Goal: Task Accomplishment & Management: Use online tool/utility

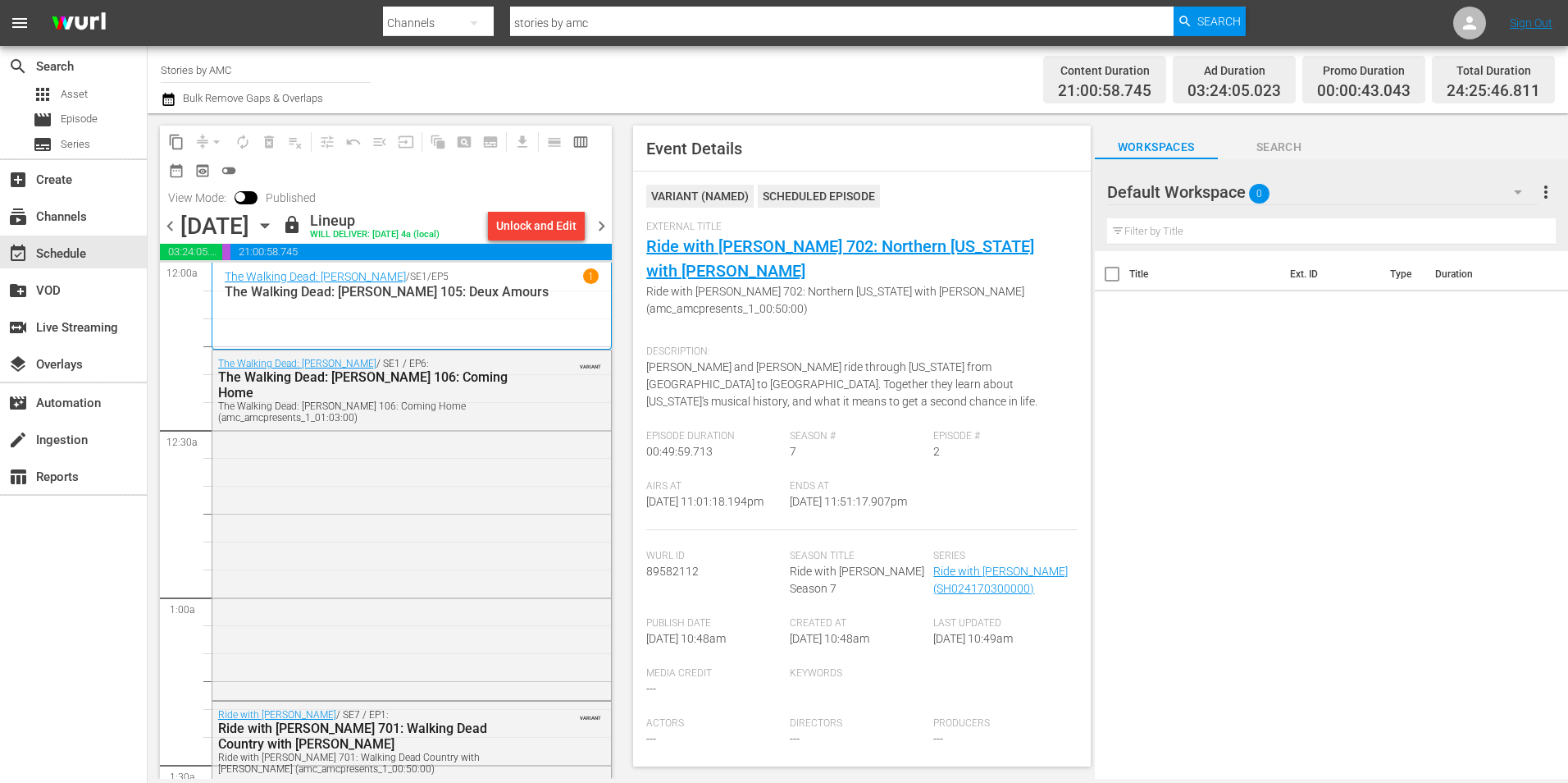
scroll to position [7613, 0]
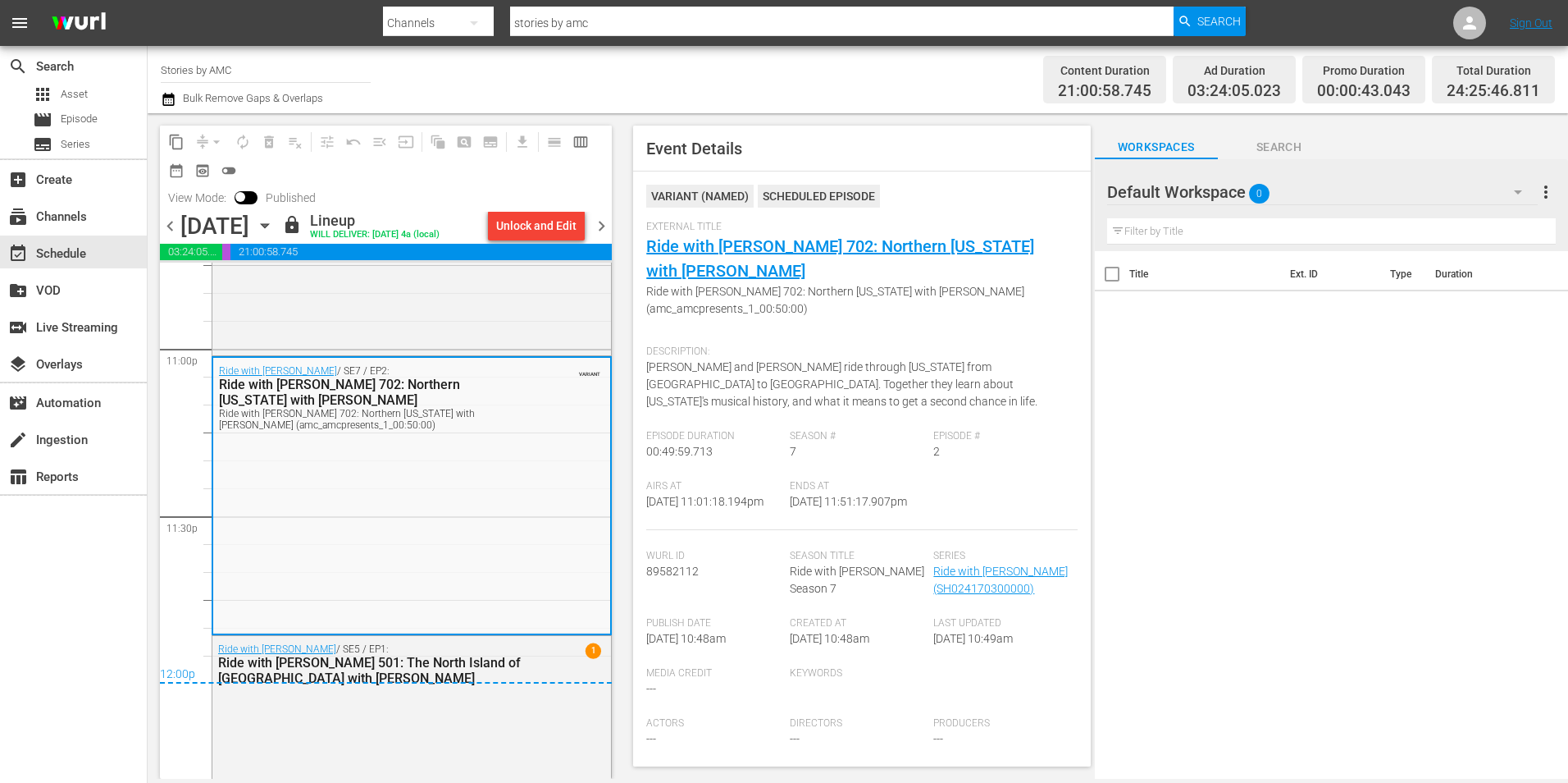
click at [654, 5] on div at bounding box center [814, 4] width 863 height 3
click at [1200, 5] on div at bounding box center [814, 4] width 863 height 3
click at [1195, 17] on div "Search" at bounding box center [1209, 22] width 72 height 30
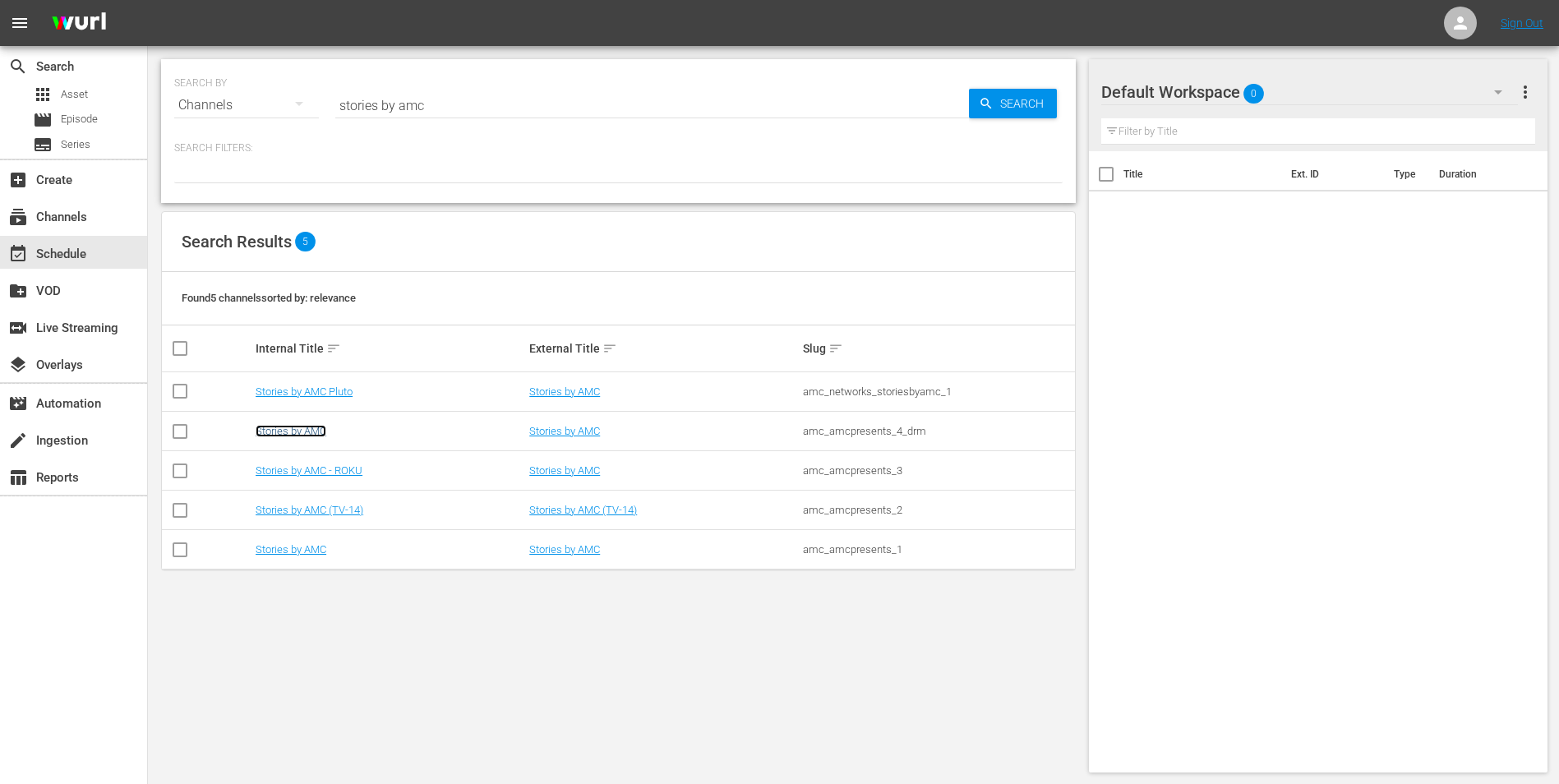
click at [315, 427] on link "Stories by AMC" at bounding box center [290, 430] width 71 height 12
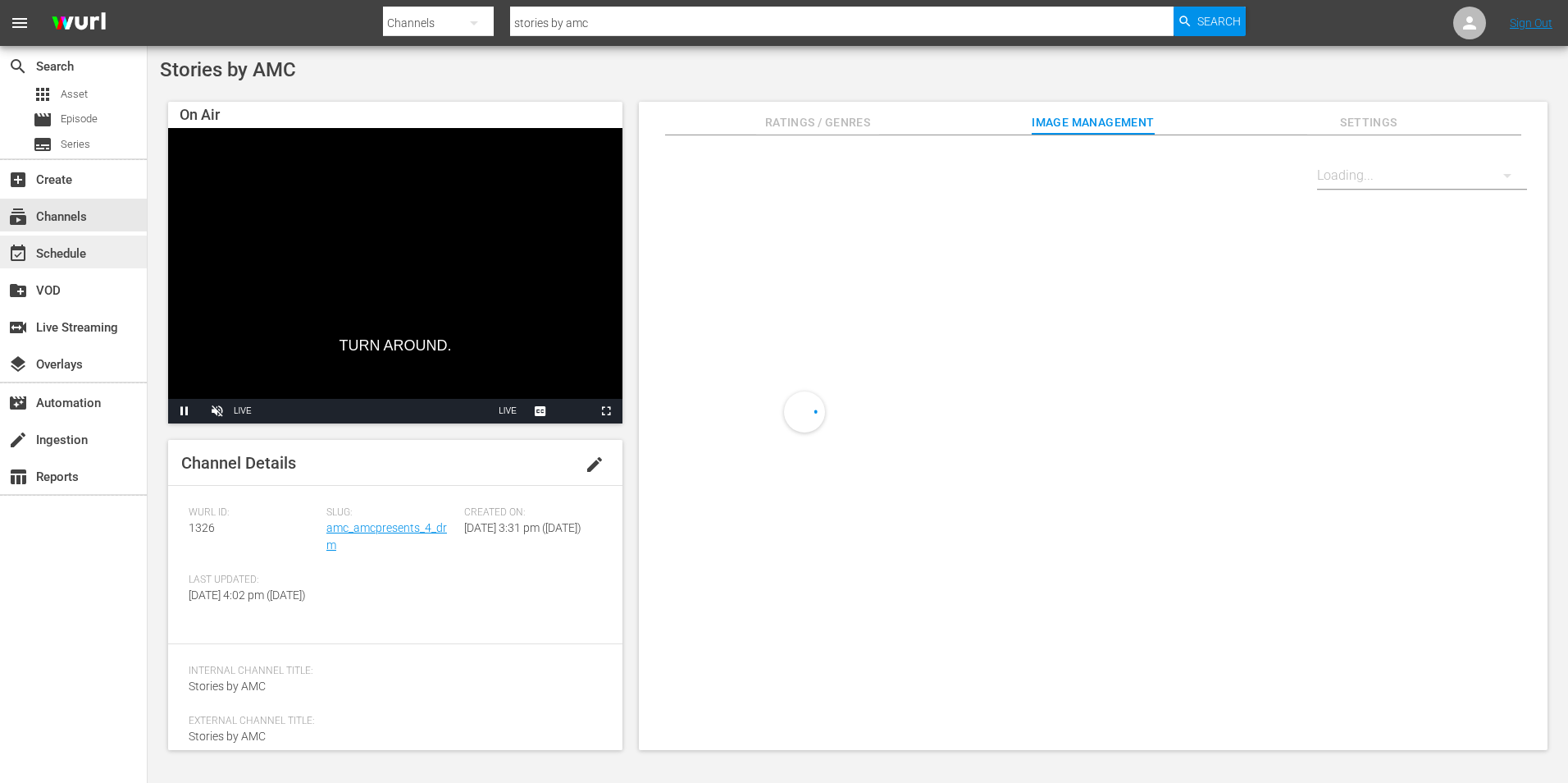
click at [92, 259] on div "event_available Schedule" at bounding box center [73, 251] width 147 height 33
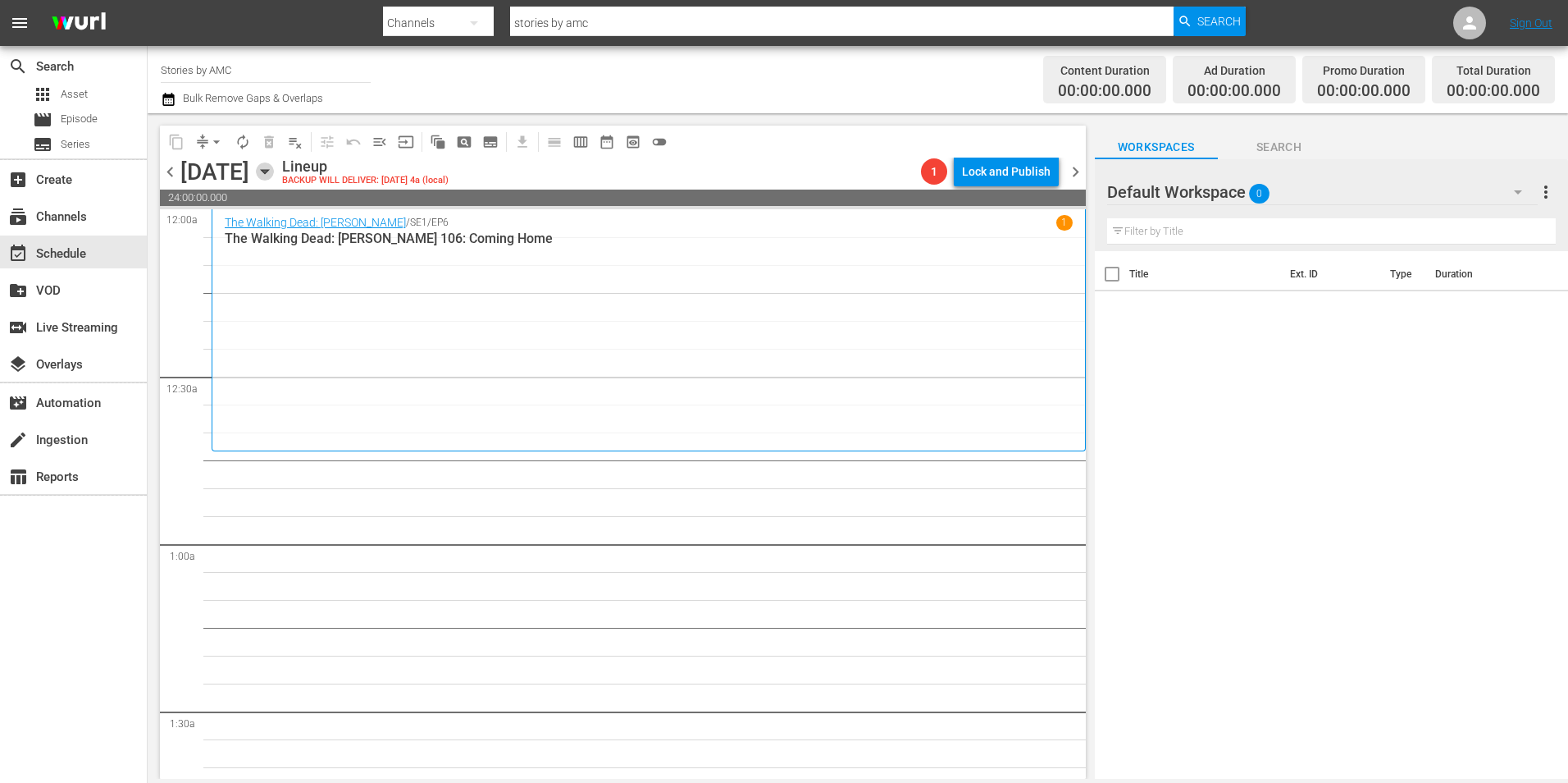
click at [274, 169] on icon "button" at bounding box center [265, 172] width 18 height 18
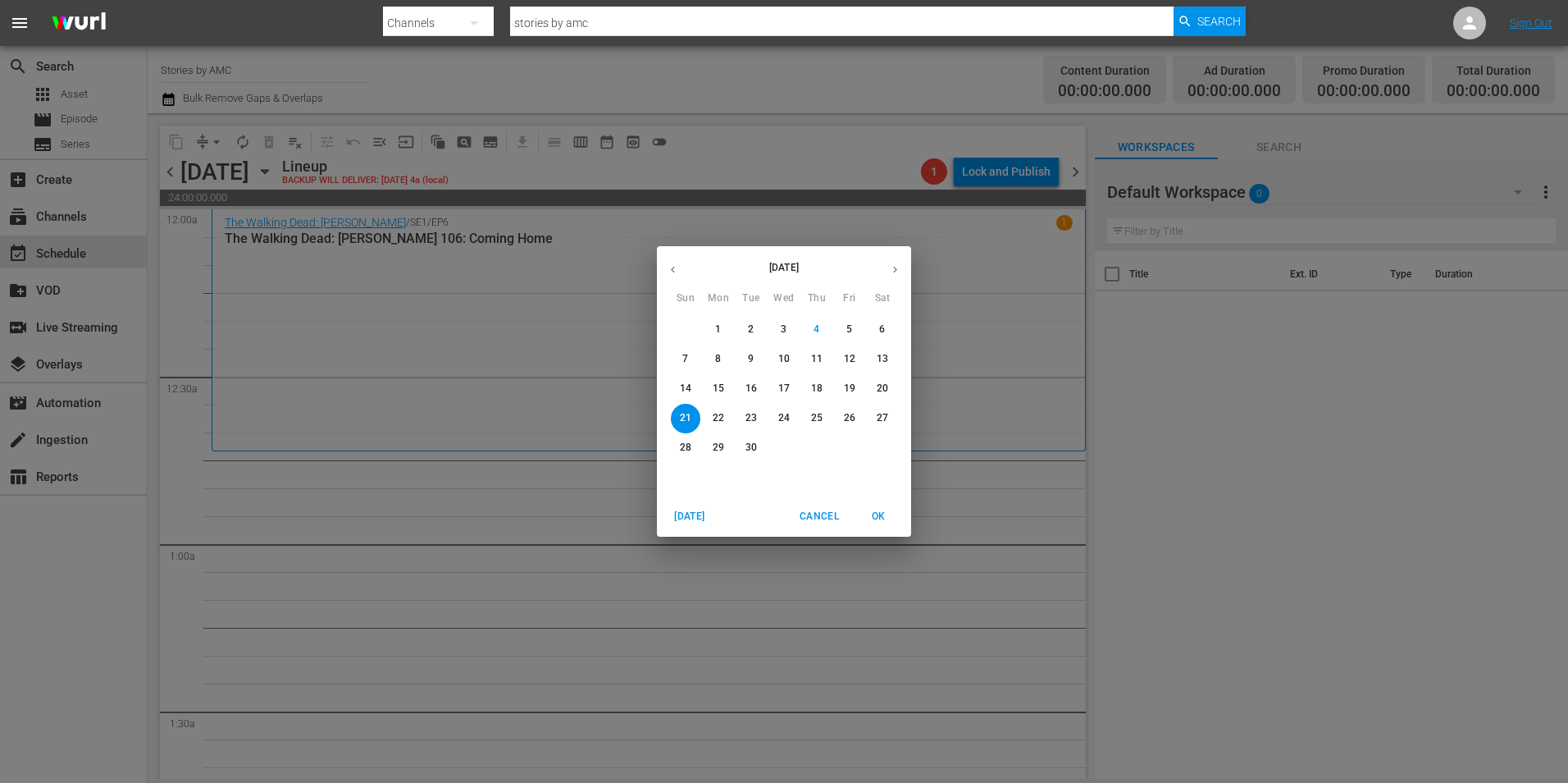
drag, startPoint x: 677, startPoint y: 389, endPoint x: 818, endPoint y: 443, distance: 151.0
click at [679, 389] on span "14" at bounding box center [685, 388] width 30 height 14
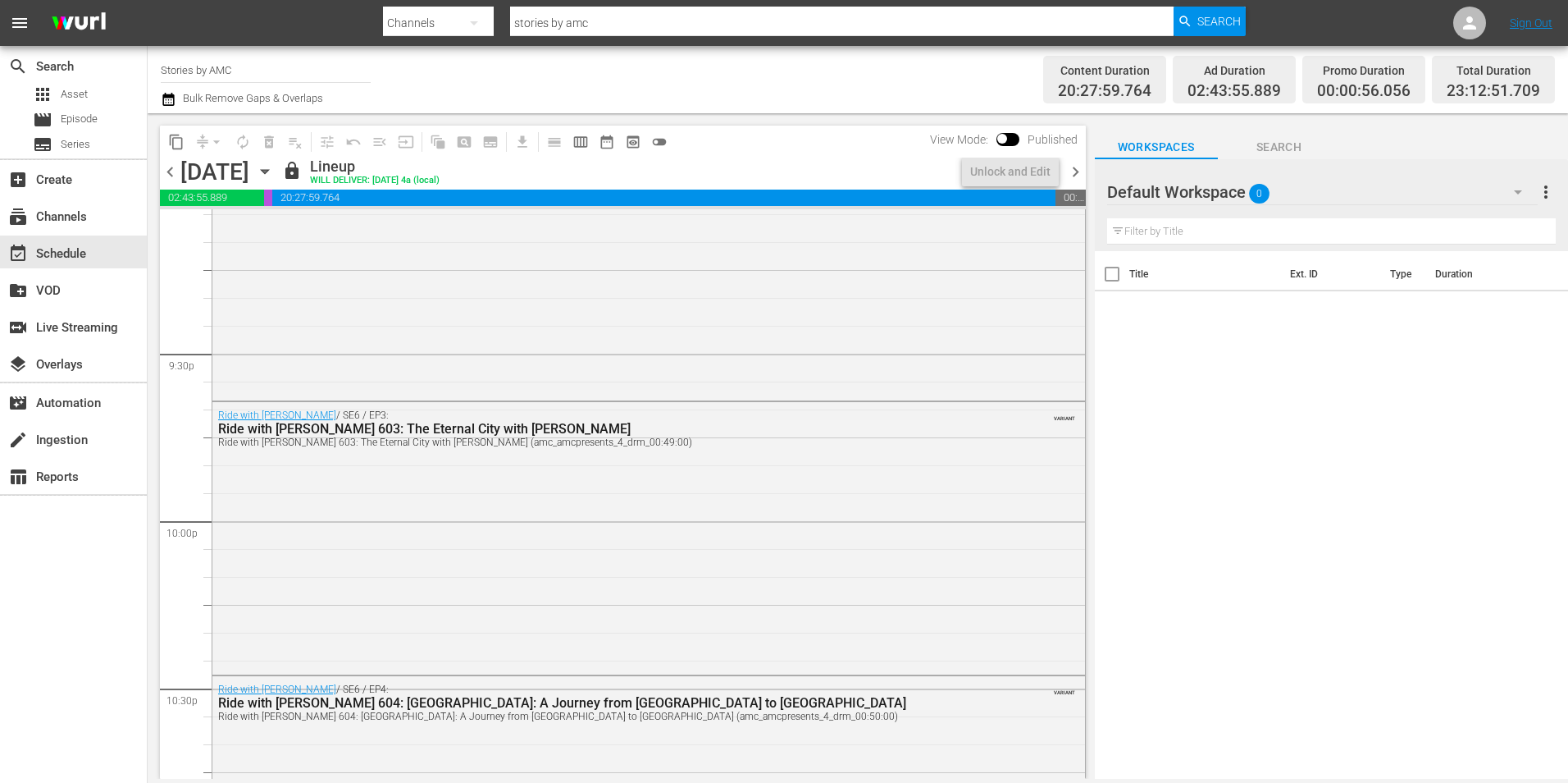
scroll to position [7502, 0]
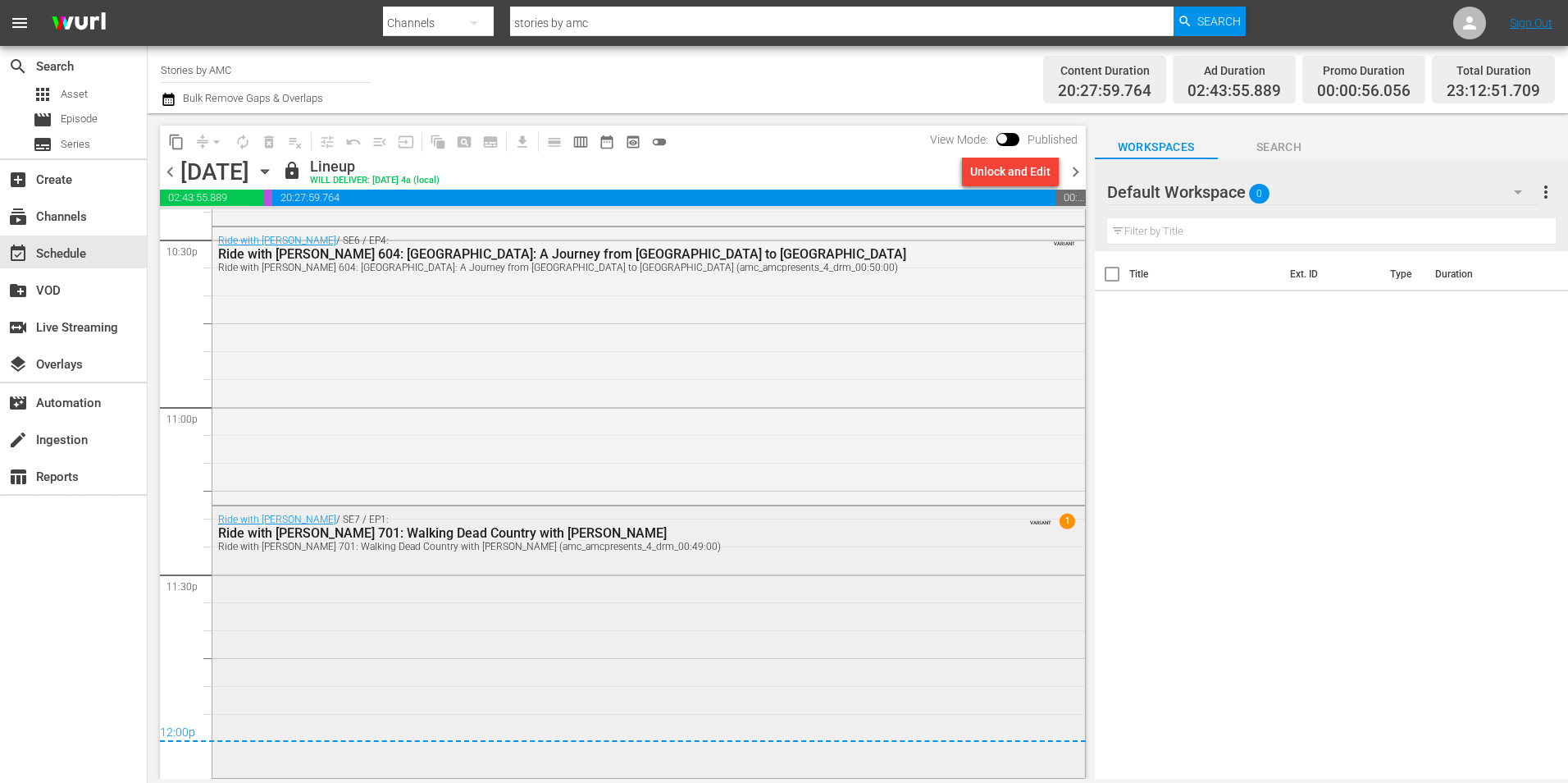
click at [746, 536] on div "Ride with [PERSON_NAME] 701: Walking Dead Country with [PERSON_NAME]" at bounding box center [603, 533] width 771 height 16
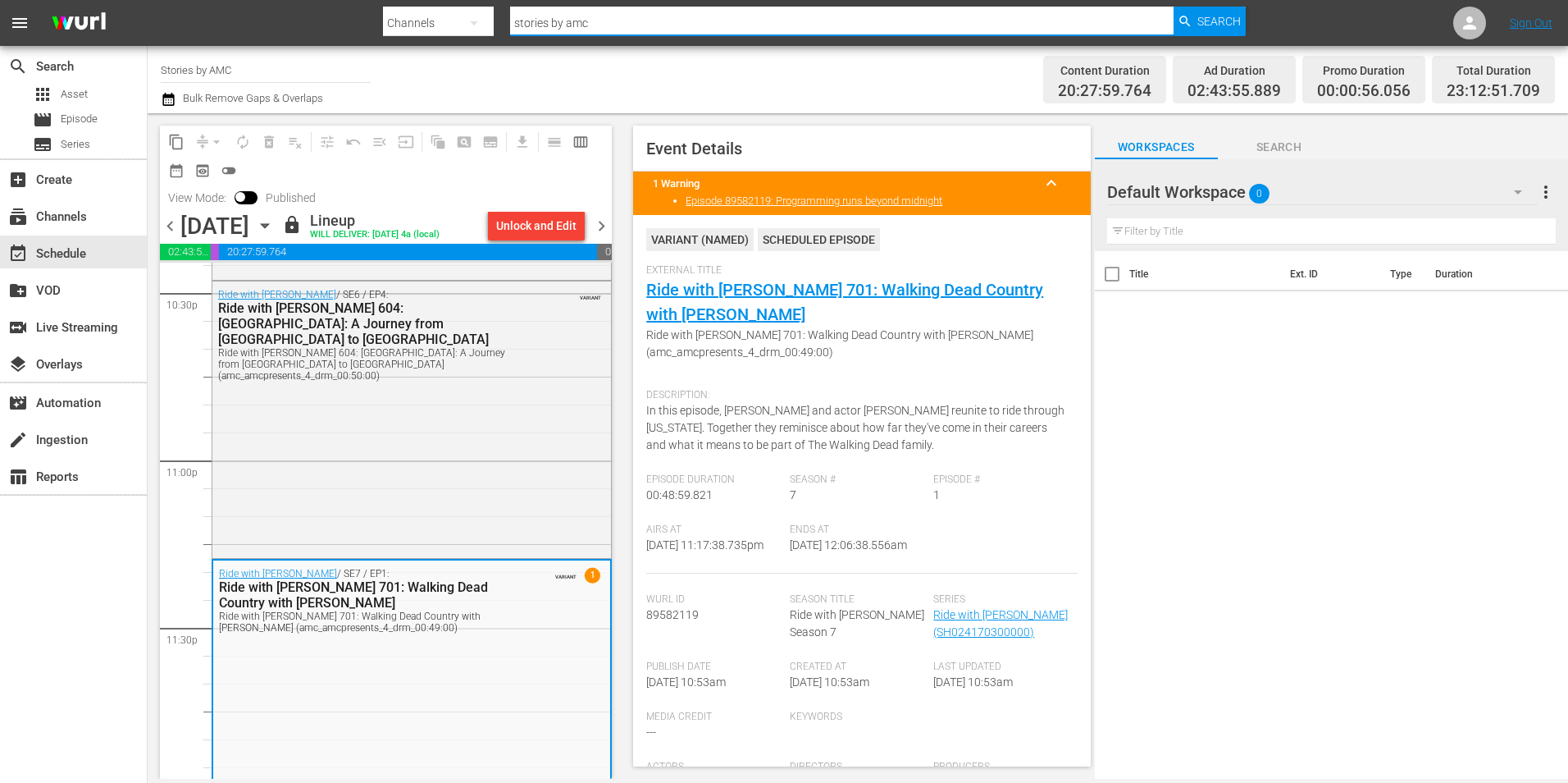
drag, startPoint x: 632, startPoint y: 31, endPoint x: 769, endPoint y: 31, distance: 137.0
drag, startPoint x: 1246, startPoint y: 12, endPoint x: 1228, endPoint y: 12, distance: 18.0
click at [1246, 12] on nav "menu Search By Channels Search ID, Title, Description, Keywords, or Category st…" at bounding box center [784, 23] width 1568 height 46
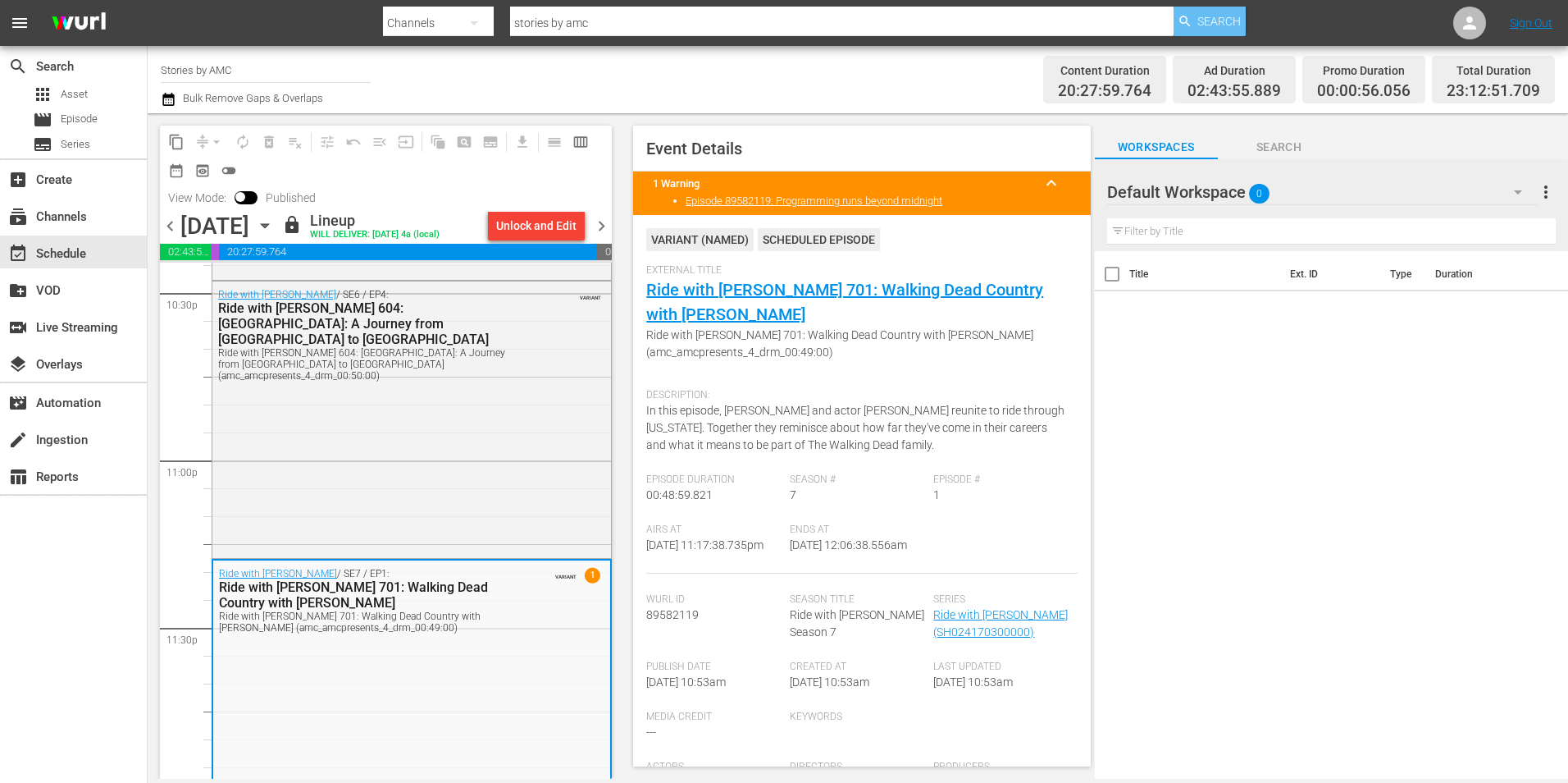
click at [1228, 12] on span "Search" at bounding box center [1219, 22] width 44 height 30
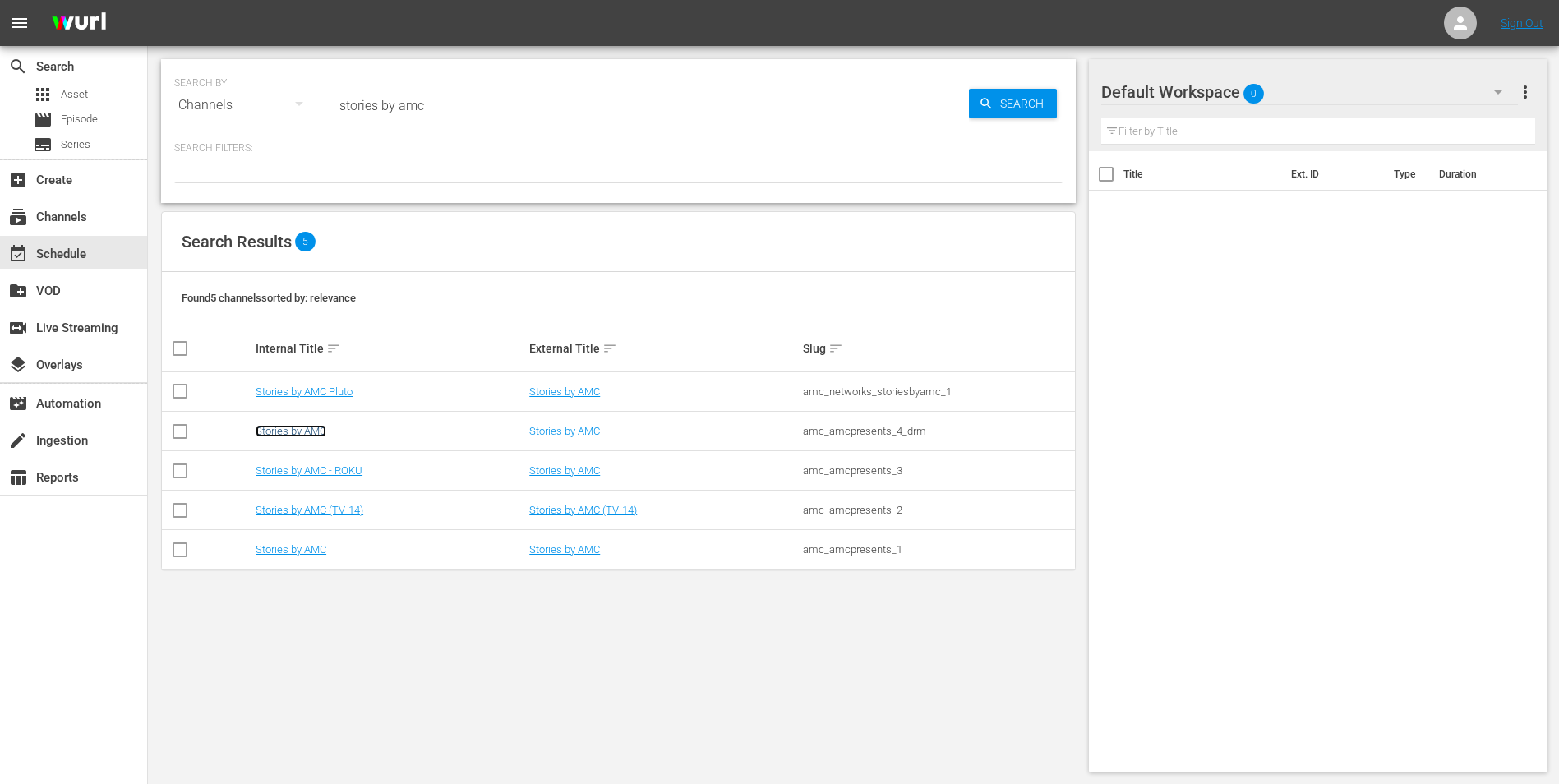
click at [285, 433] on link "Stories by AMC" at bounding box center [290, 430] width 71 height 12
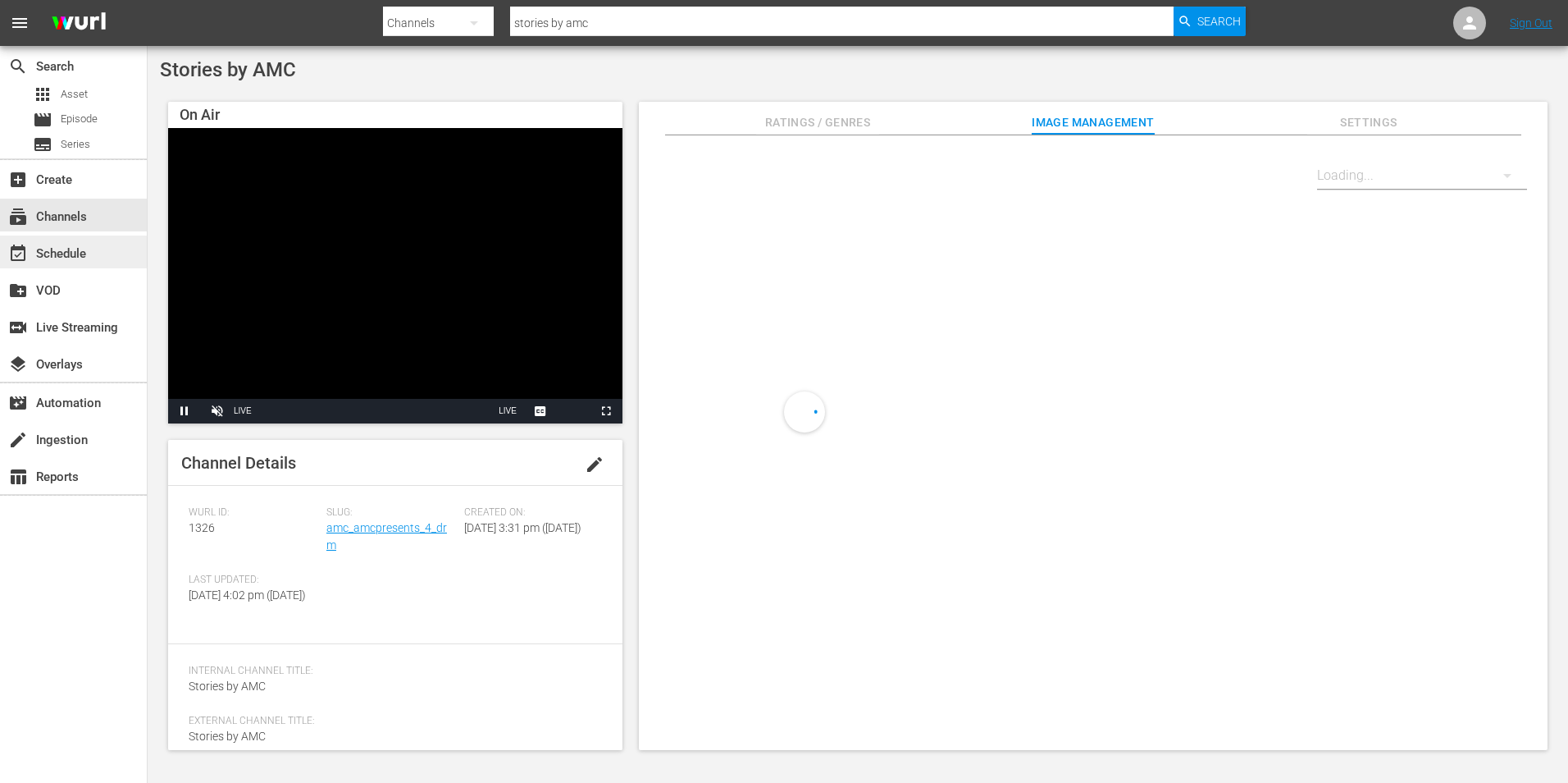
click at [82, 254] on div "event_available Schedule" at bounding box center [46, 251] width 92 height 15
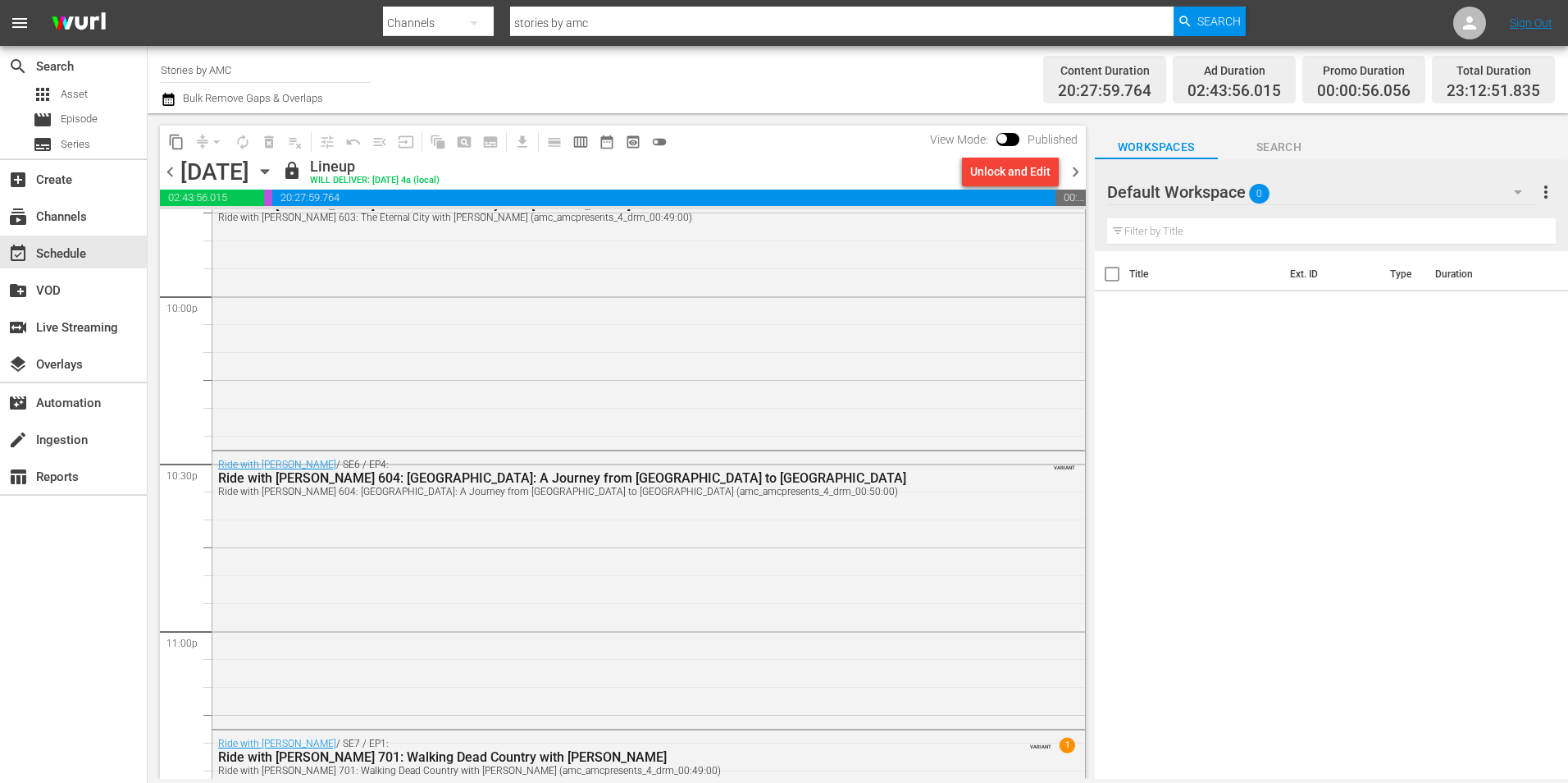
scroll to position [7502, 0]
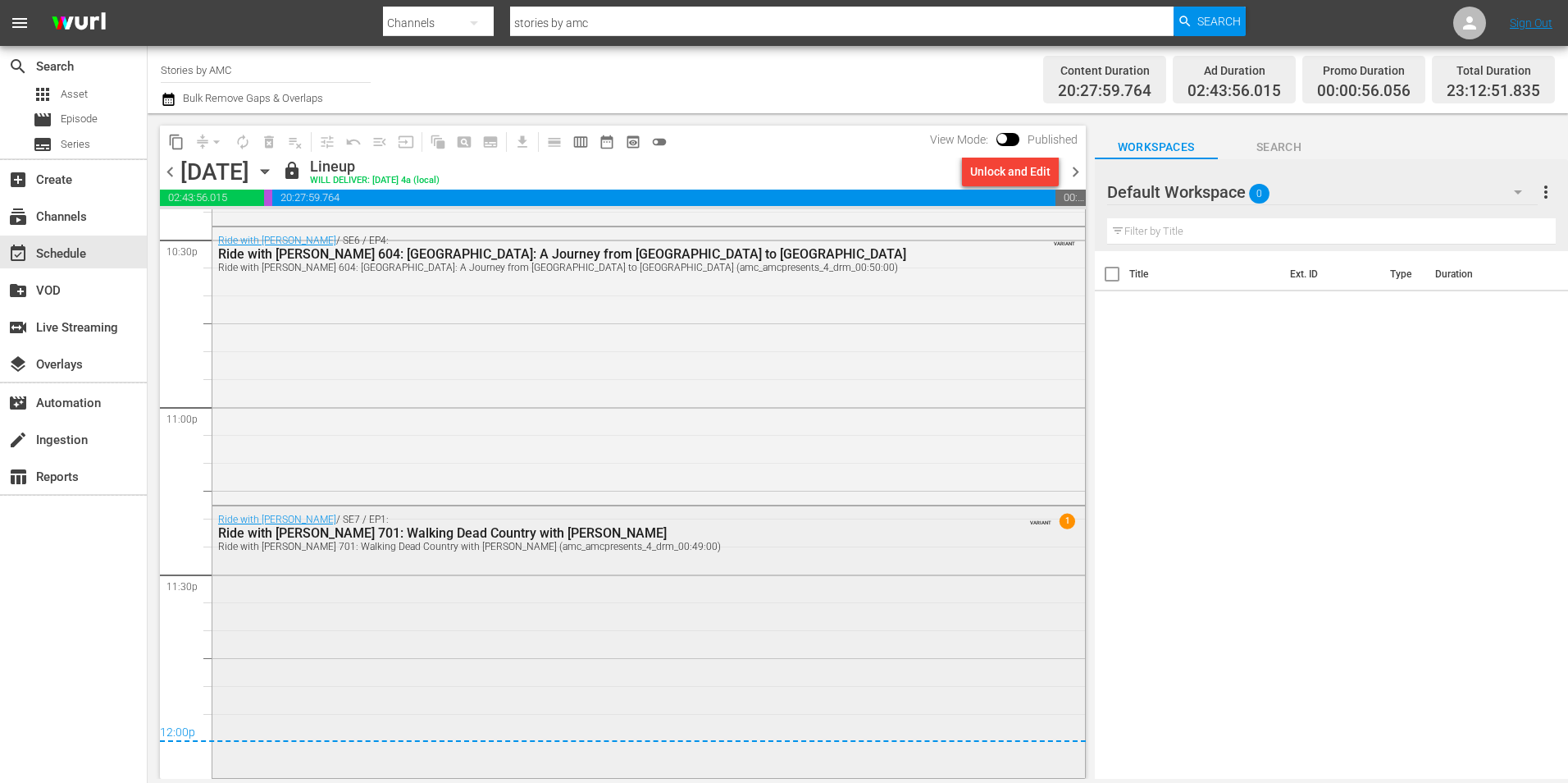
click at [728, 603] on div "Ride with [PERSON_NAME] / SE7 / EP1: Ride with [PERSON_NAME] 701: Walking Dead …" at bounding box center [649, 640] width 873 height 268
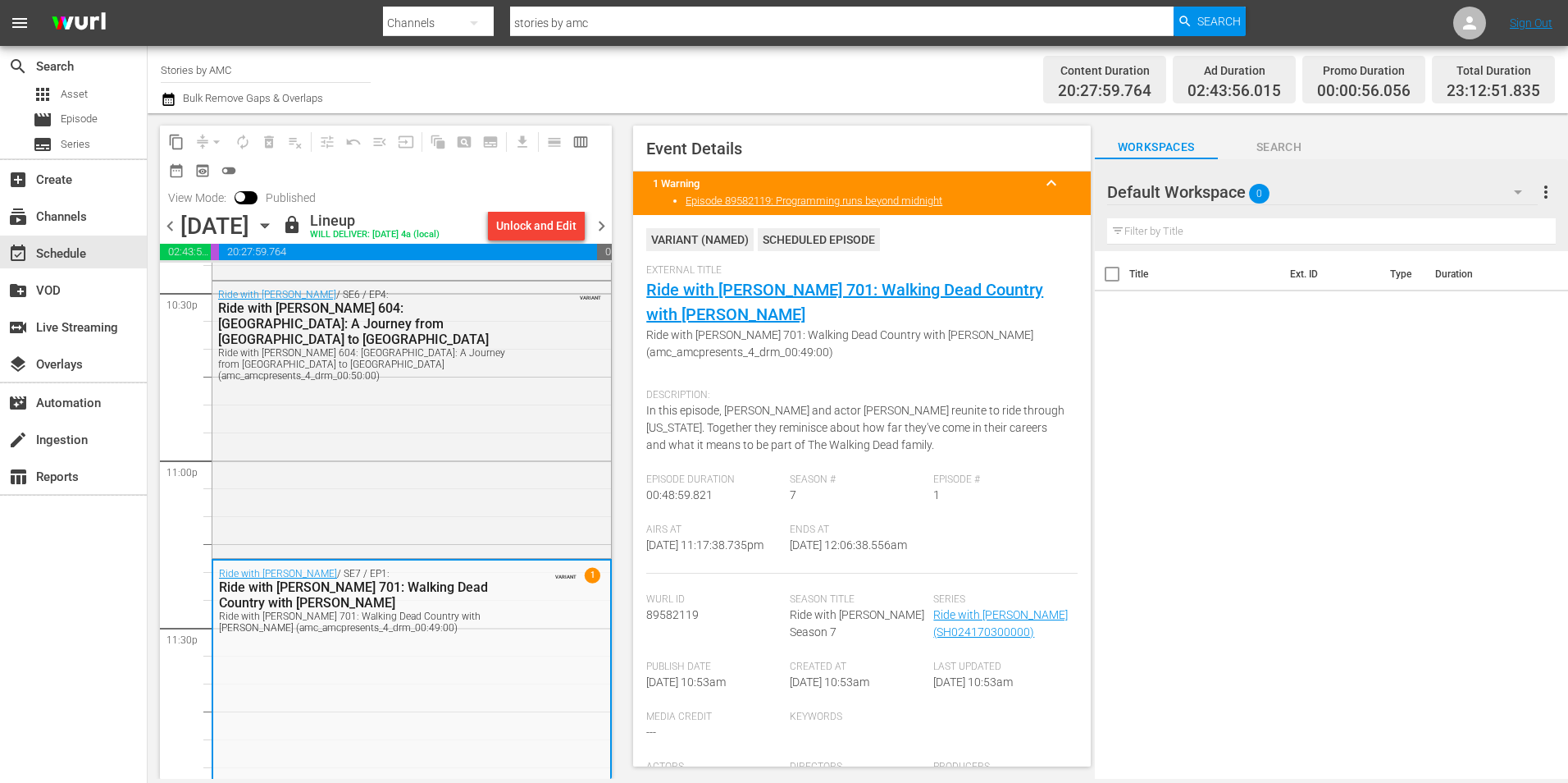
click at [278, 229] on div "[DATE] [DATE]" at bounding box center [229, 225] width 97 height 27
click at [268, 226] on icon "button" at bounding box center [264, 226] width 7 height 4
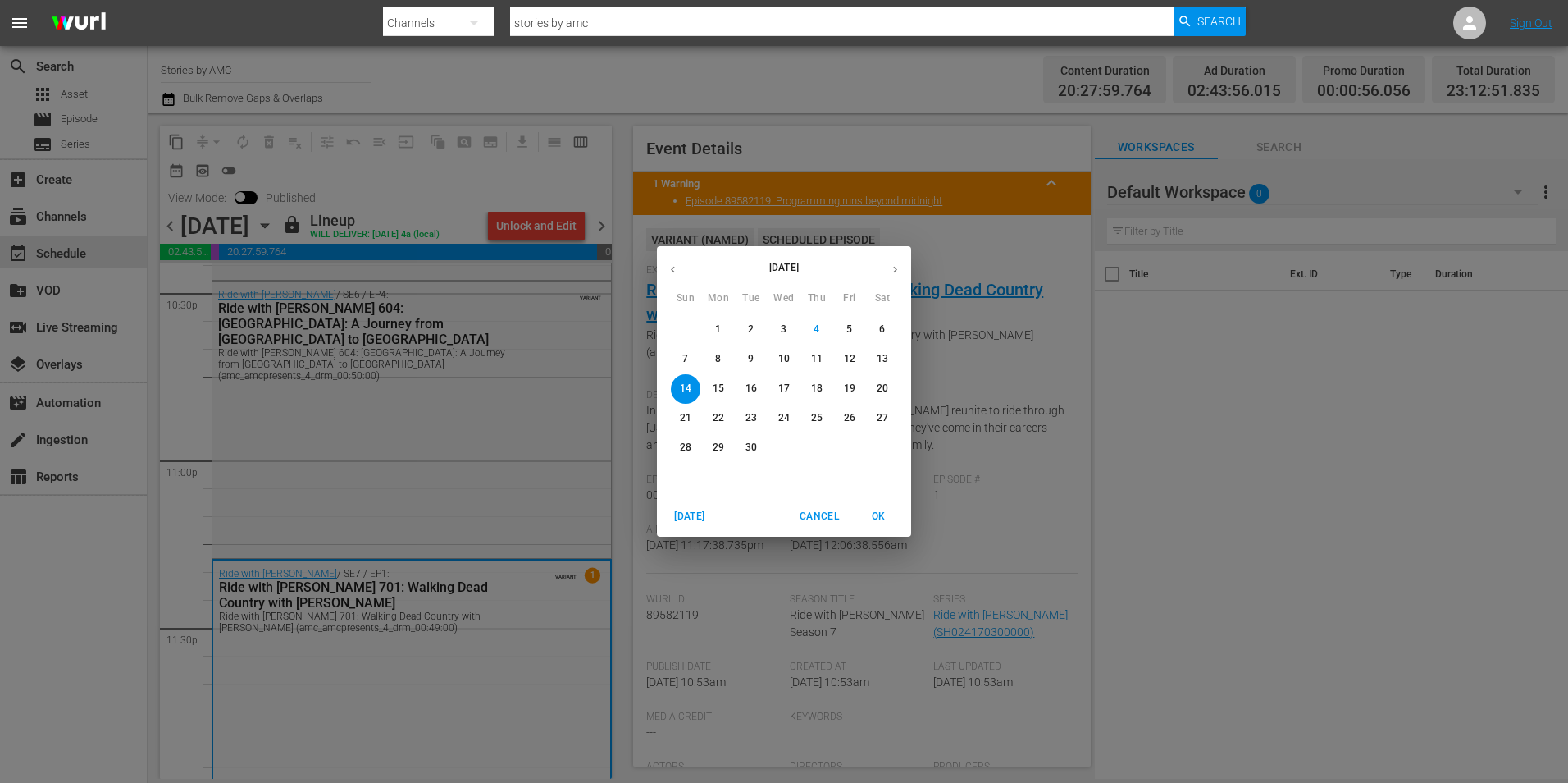
click at [680, 414] on p "21" at bounding box center [685, 418] width 12 height 14
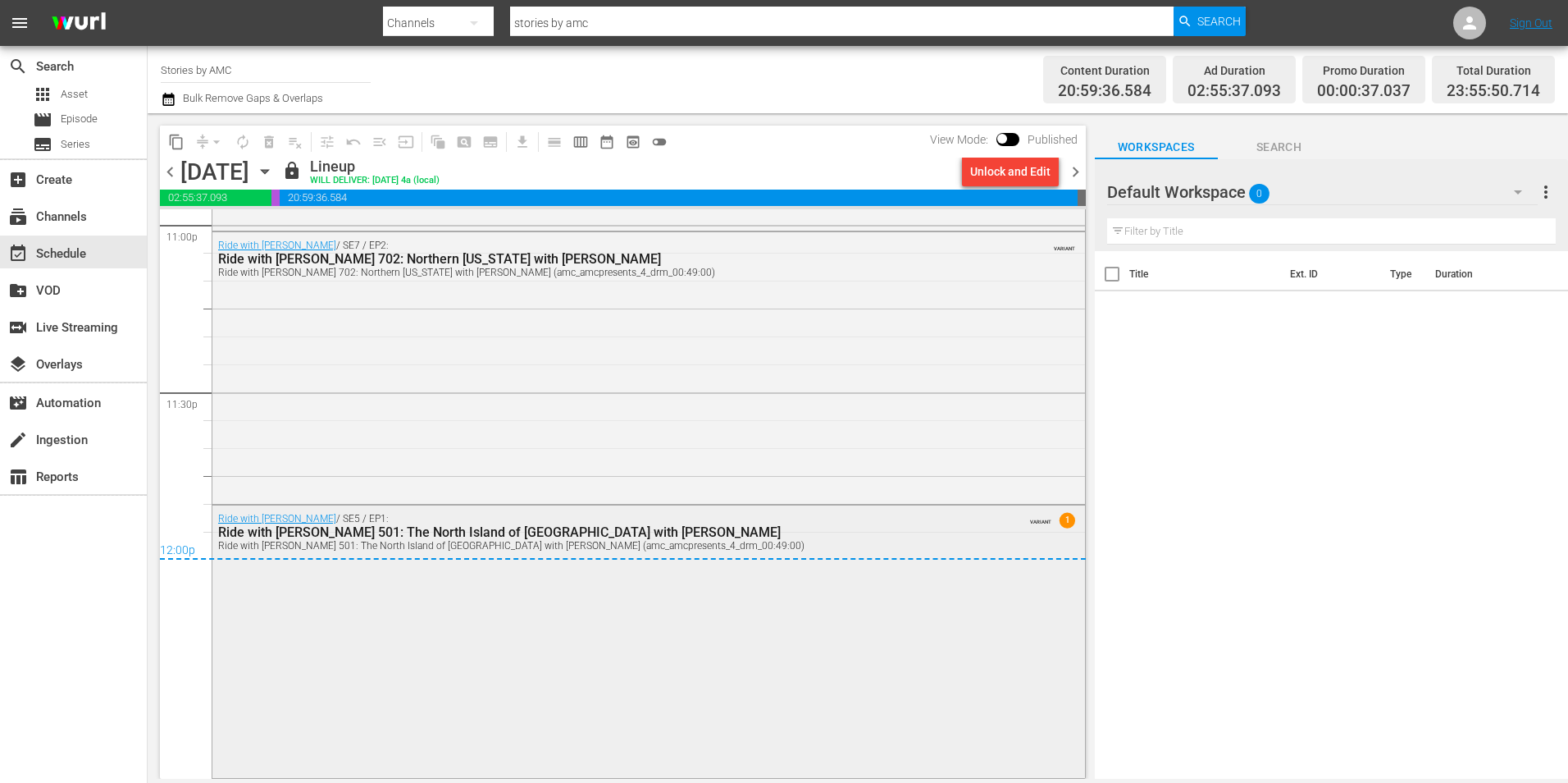
scroll to position [7519, 0]
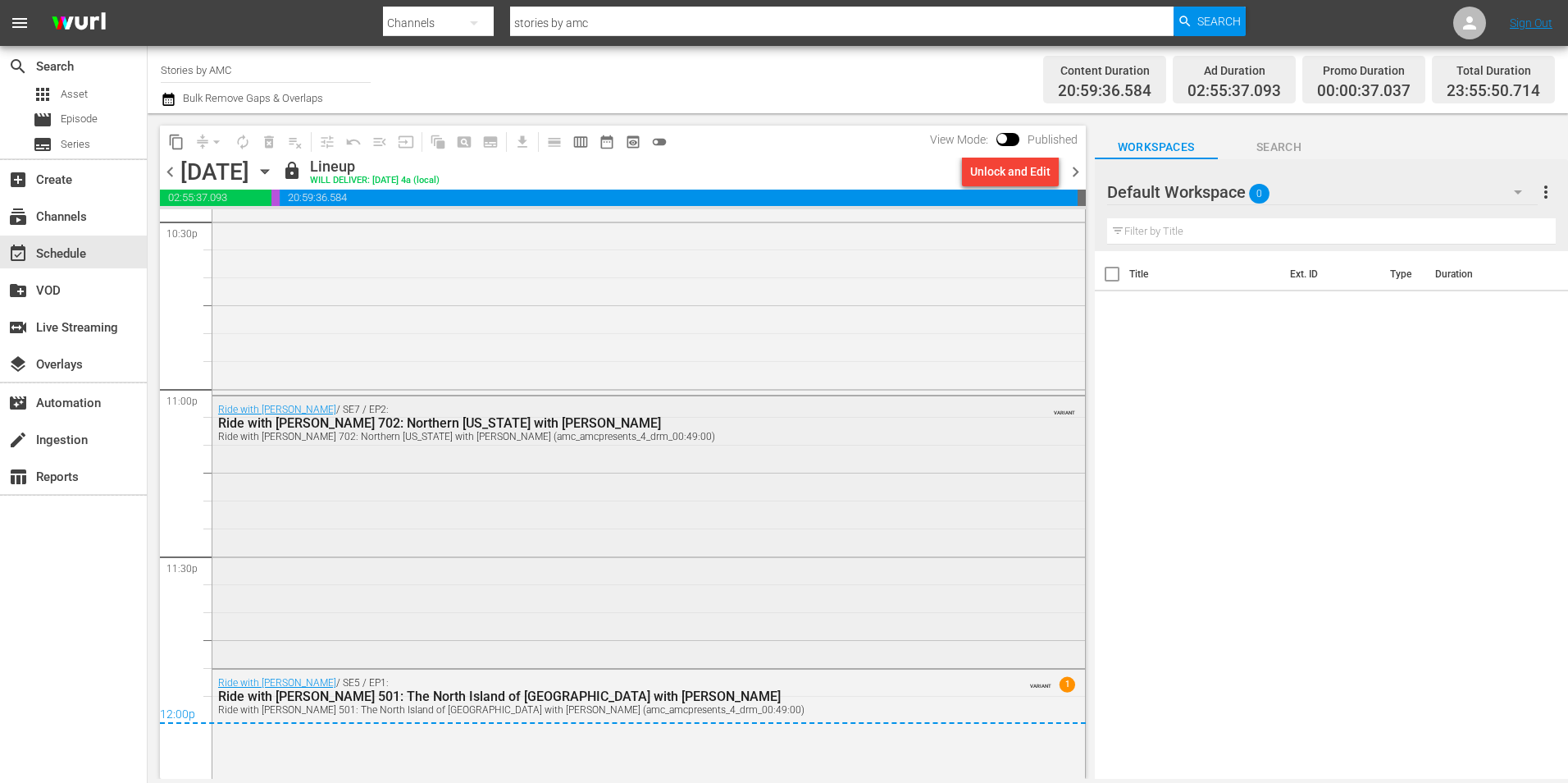
click at [584, 488] on div "Ride with [PERSON_NAME] / SE7 / EP2: Ride with [PERSON_NAME] 702: Northern [US_…" at bounding box center [649, 530] width 873 height 268
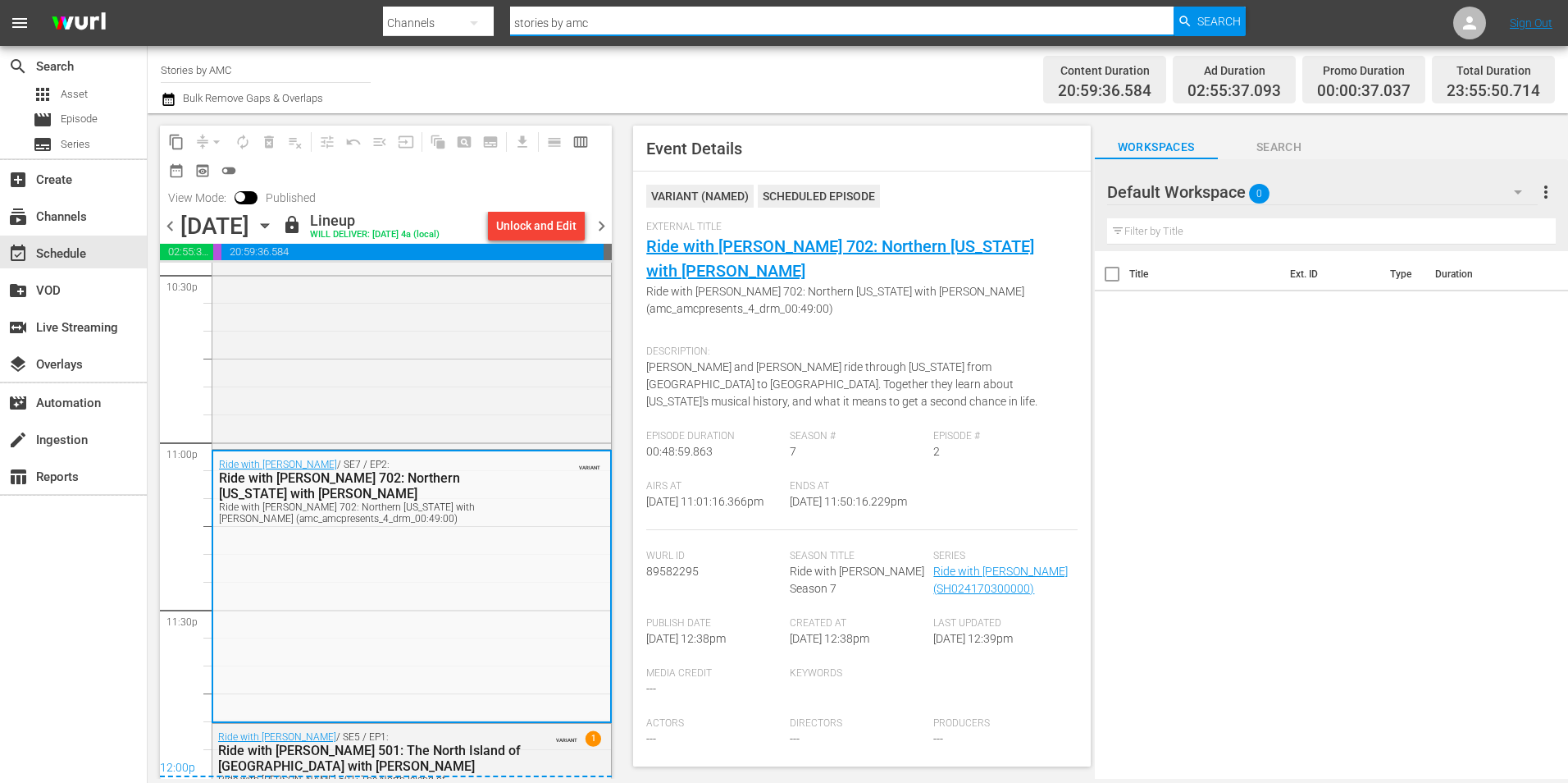
click at [633, 31] on input "stories by amc" at bounding box center [841, 23] width 663 height 40
click at [1212, 7] on span "Search" at bounding box center [1219, 22] width 44 height 30
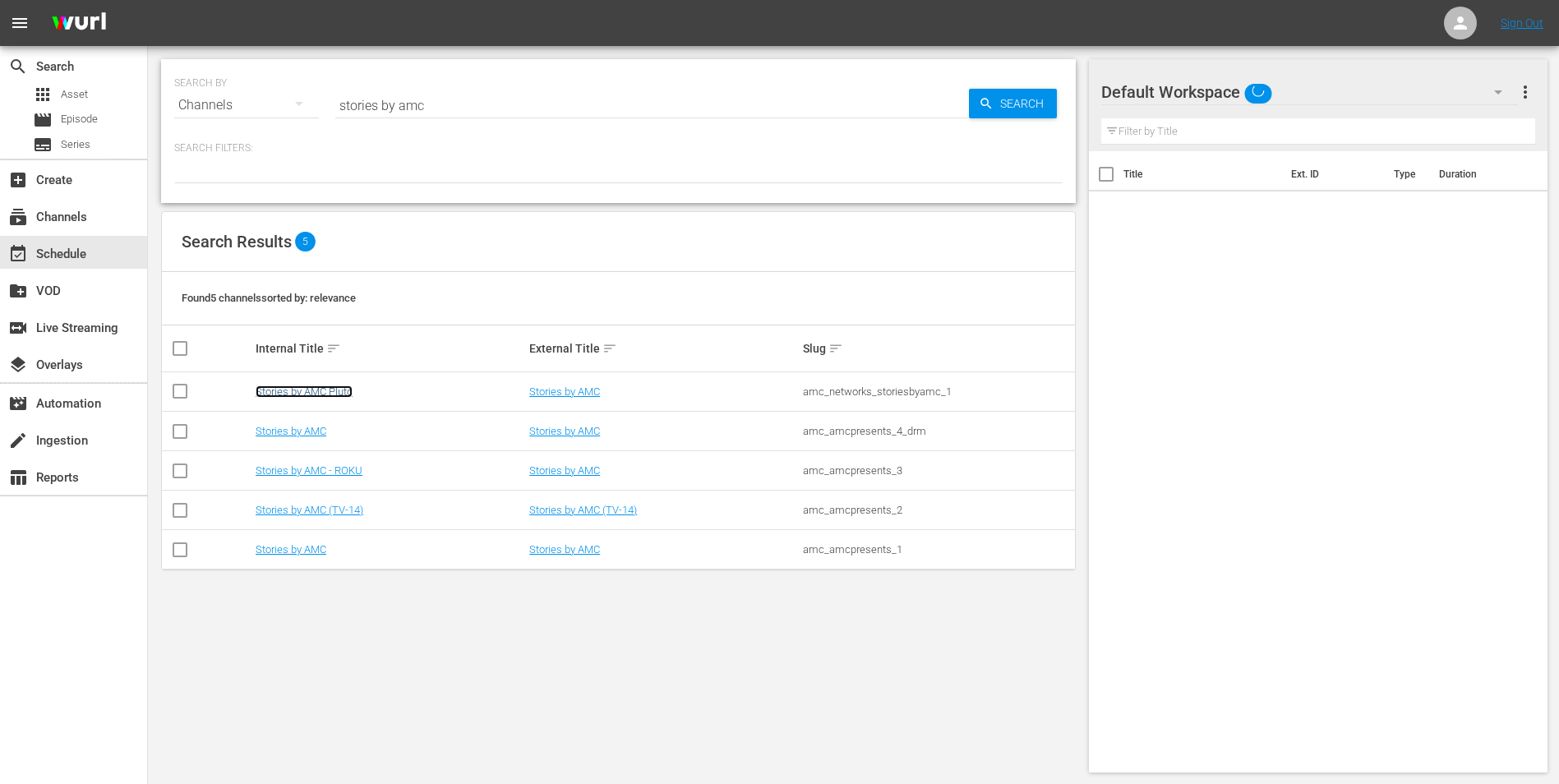
click at [335, 392] on link "Stories by AMC Pluto" at bounding box center [304, 392] width 97 height 12
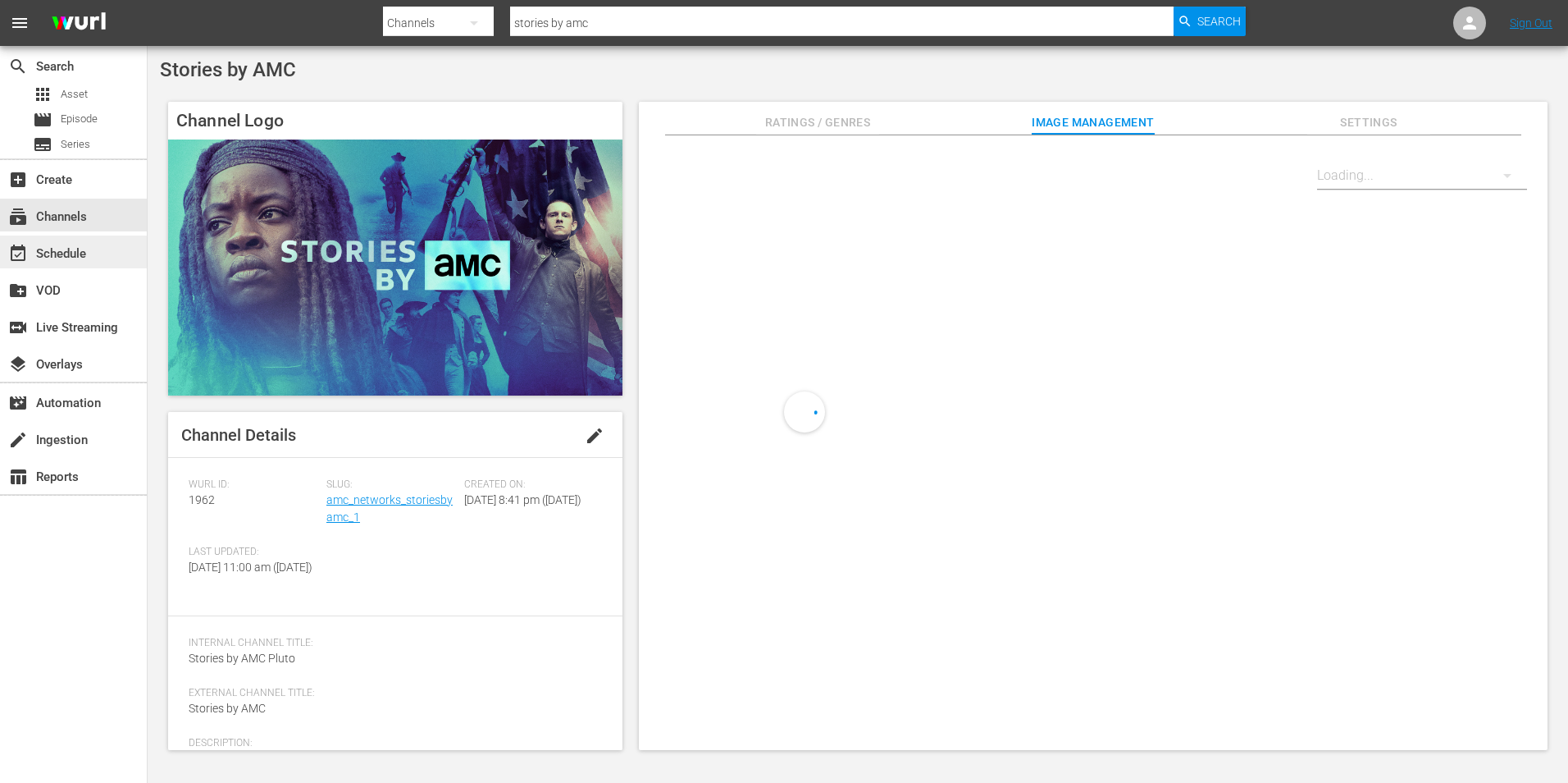
click at [90, 246] on div "event_available Schedule" at bounding box center [46, 251] width 92 height 15
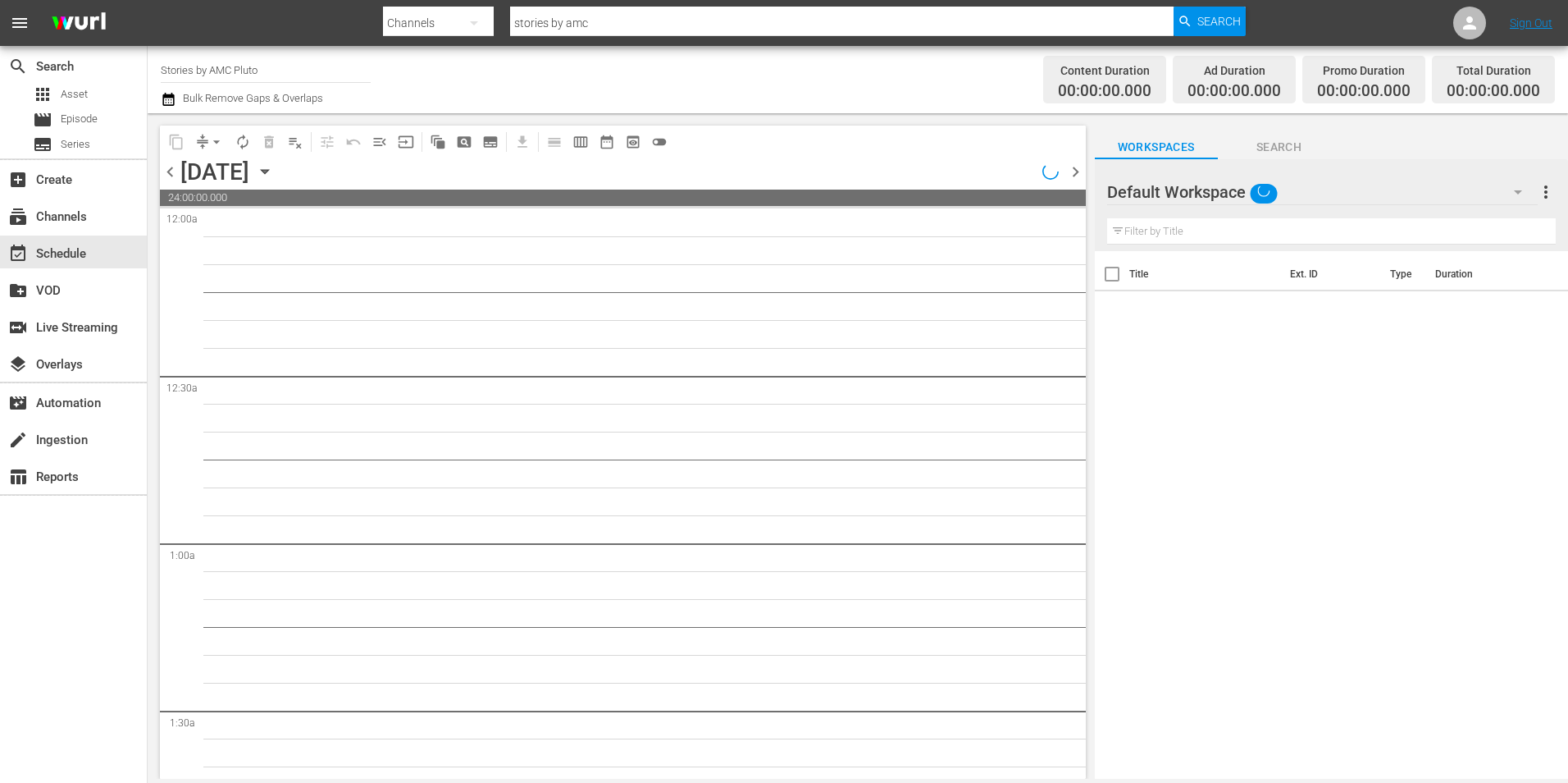
click at [274, 178] on icon "button" at bounding box center [265, 172] width 18 height 18
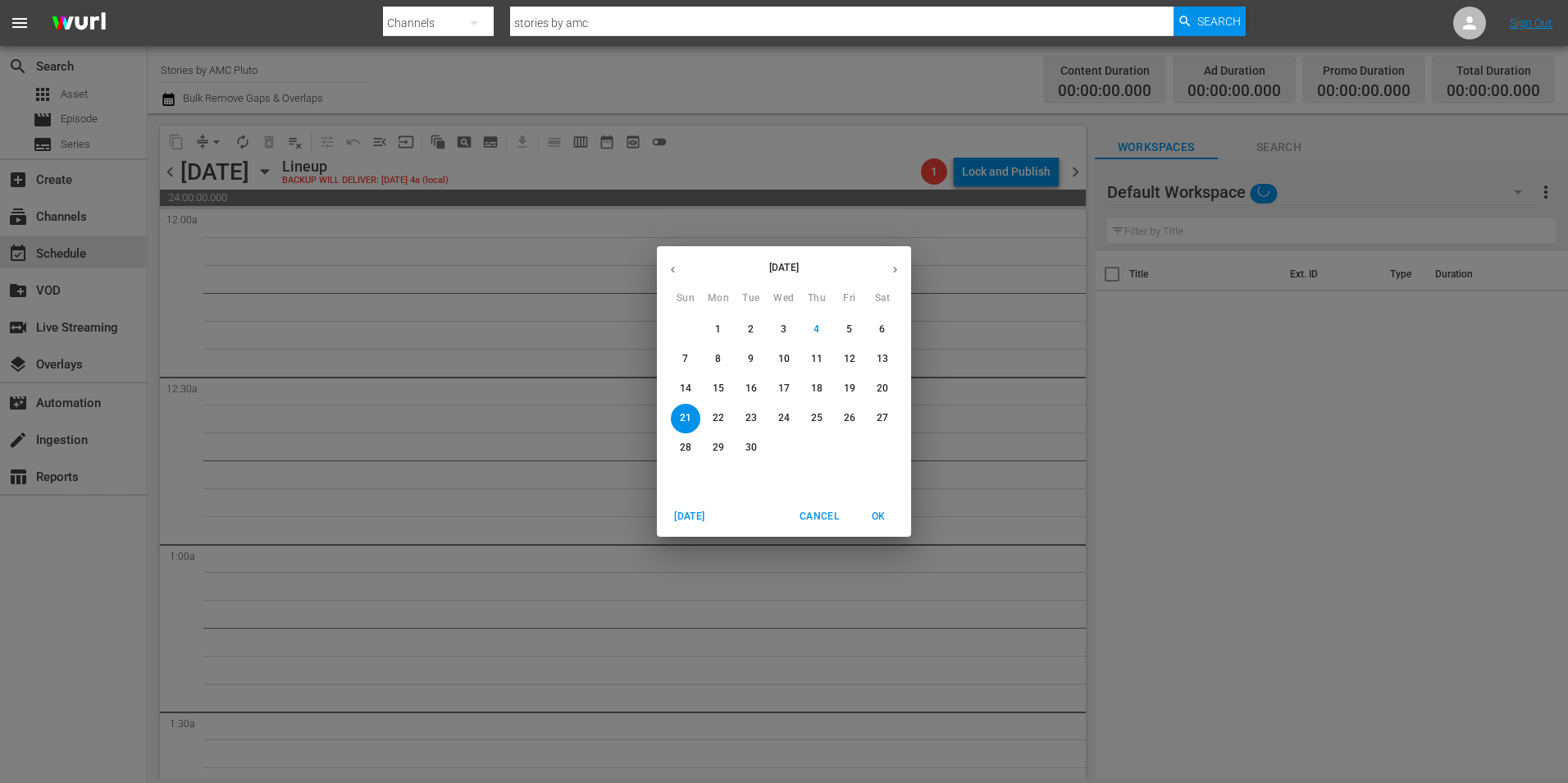
click at [686, 391] on p "14" at bounding box center [685, 388] width 12 height 14
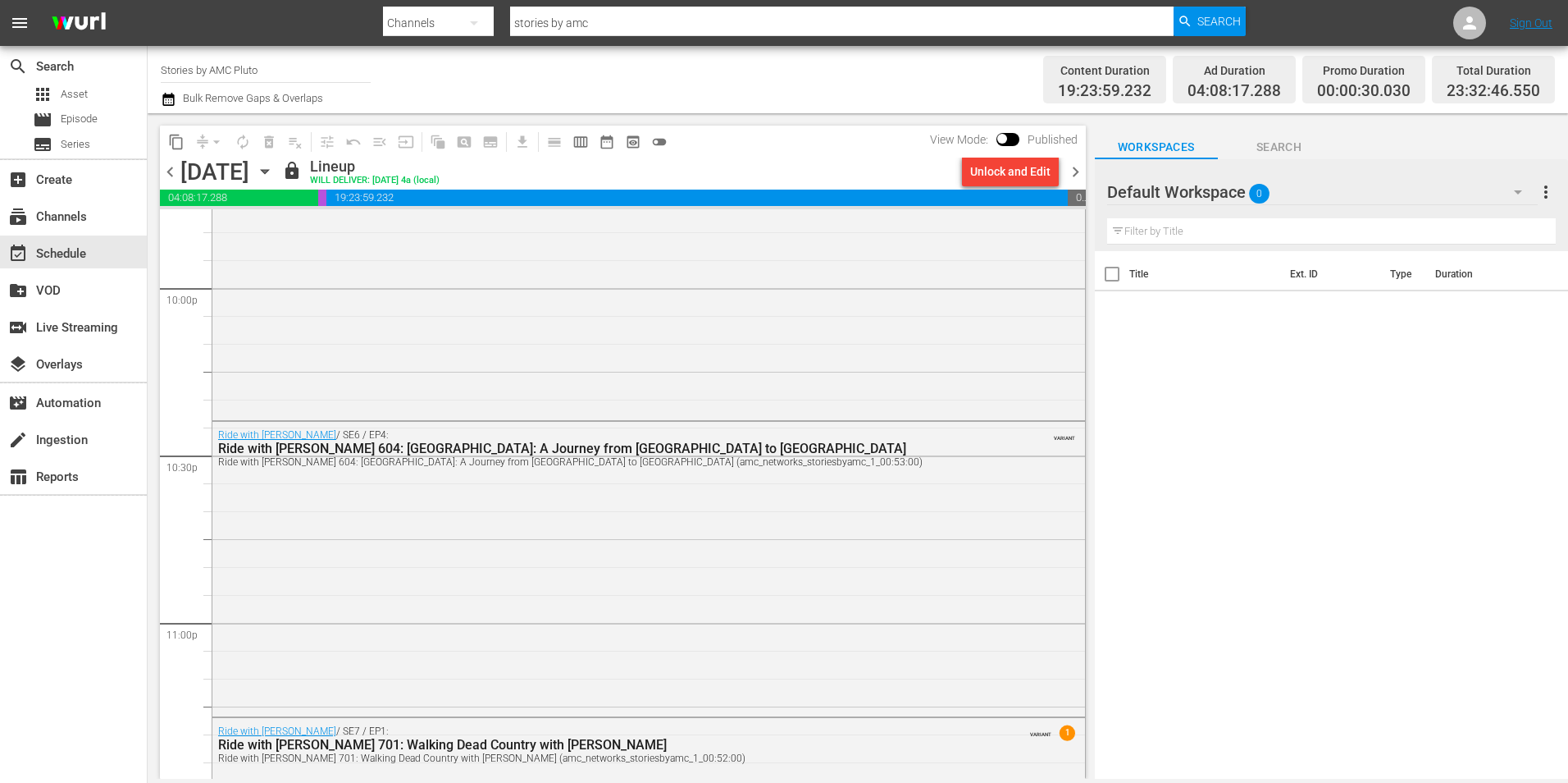
scroll to position [7513, 0]
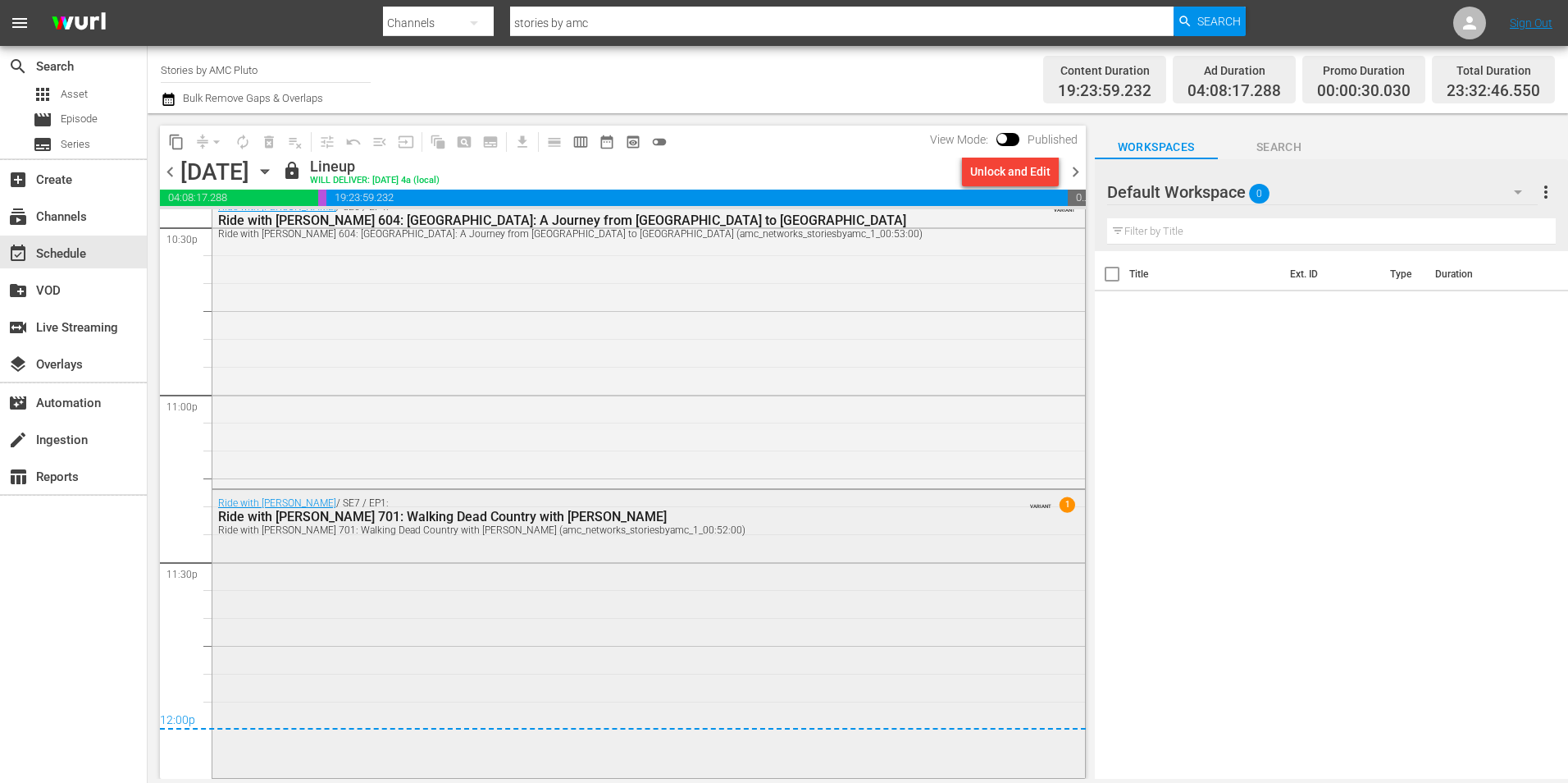
click at [722, 528] on div "Ride with [PERSON_NAME] 701: Walking Dead Country with [PERSON_NAME] (amc_netwo…" at bounding box center [603, 530] width 771 height 12
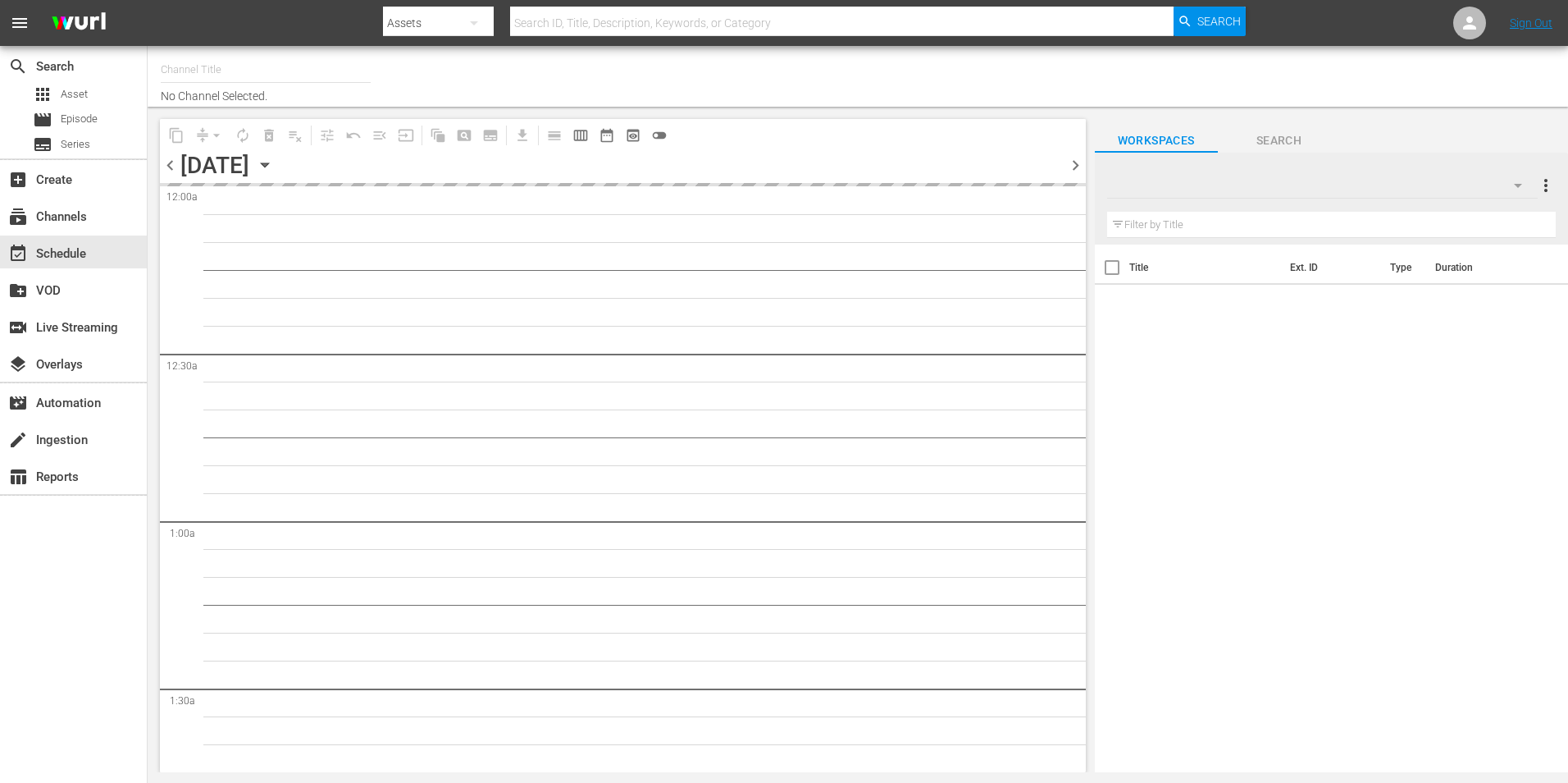
type input "Stories by AMC Pluto (1962)"
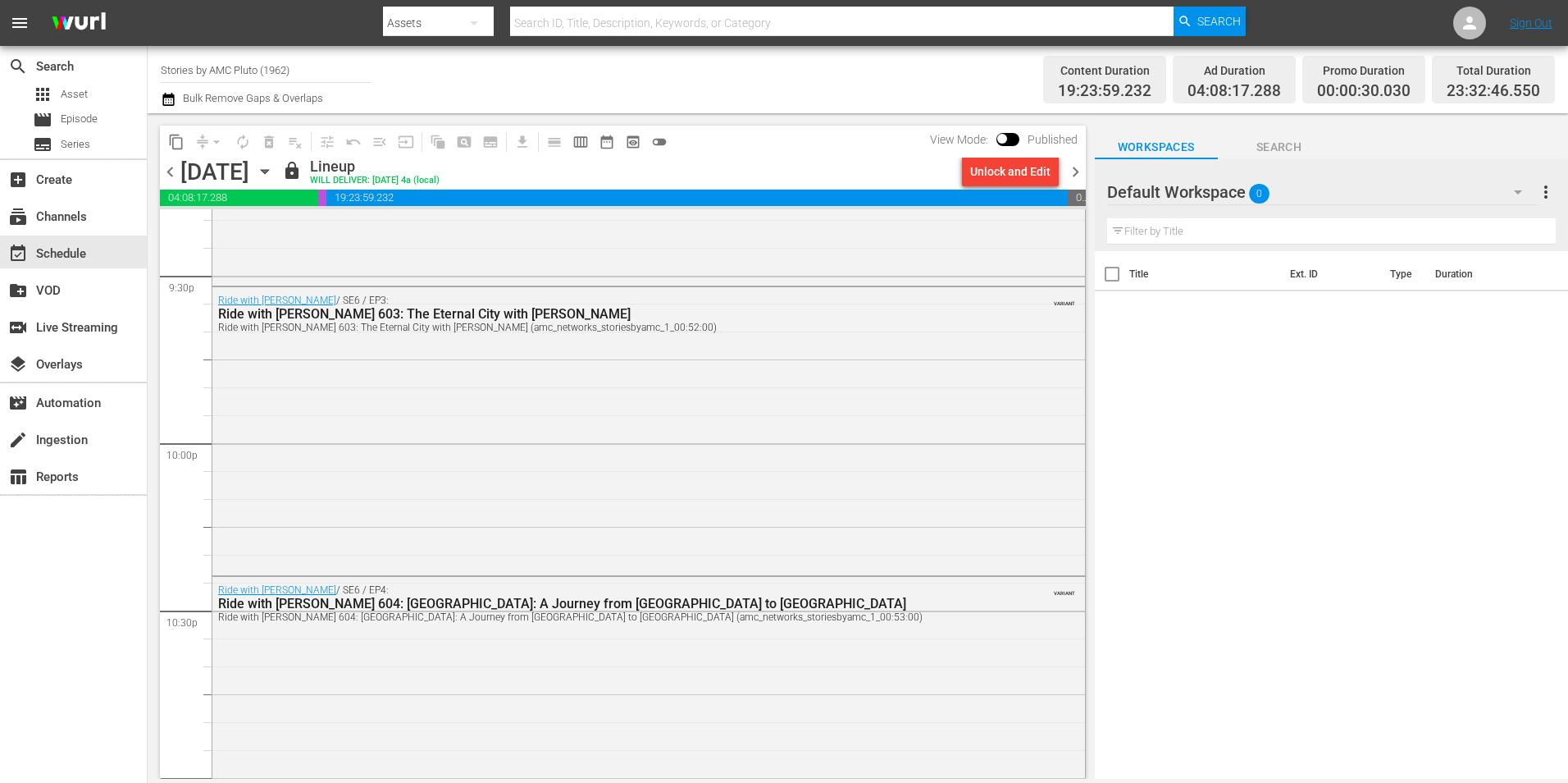
scroll to position [7513, 0]
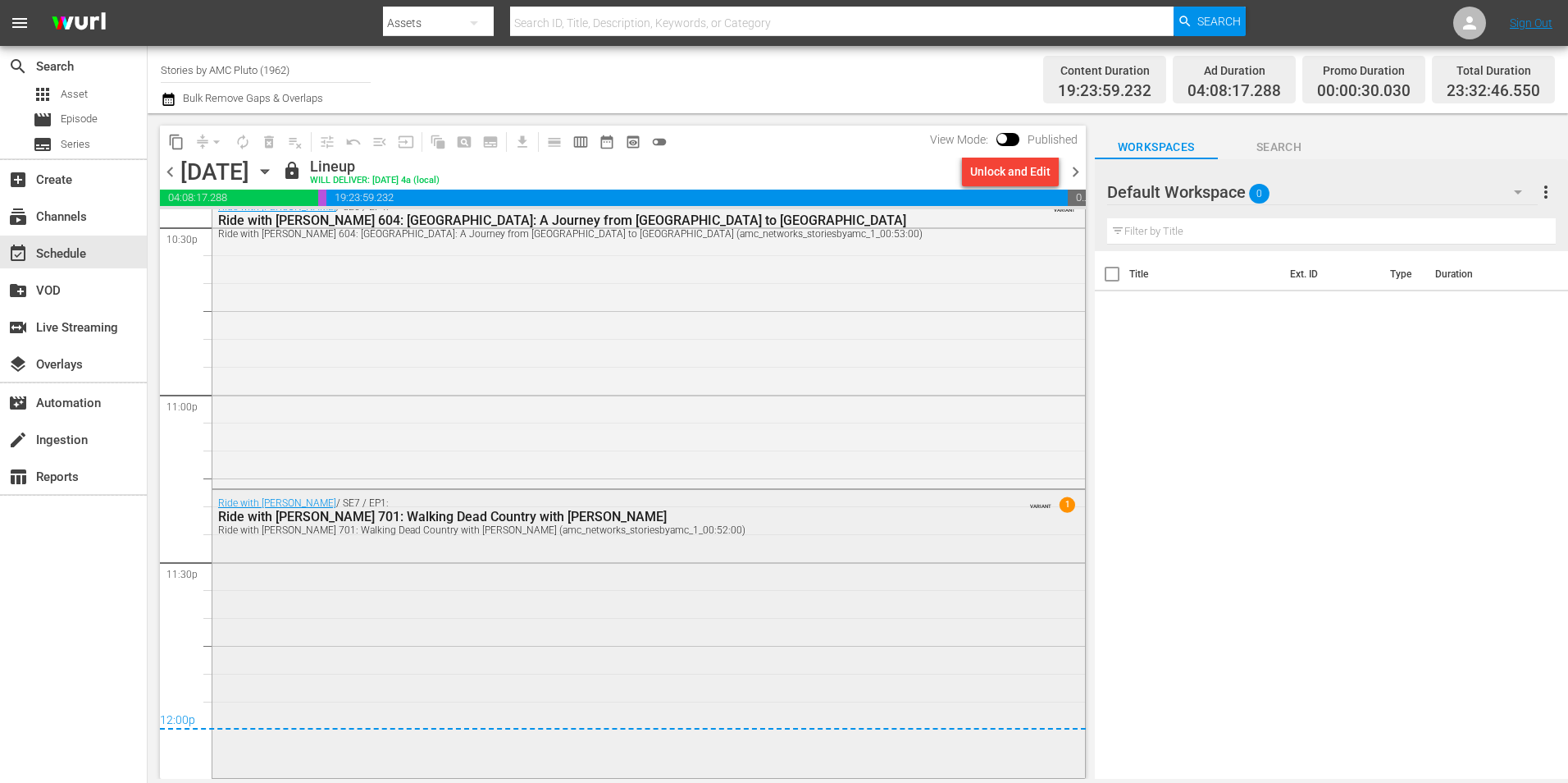
click at [619, 616] on div "Ride with Norman Reedus / SE7 / EP1: Ride with Norman Reedus 701: Walking Dead …" at bounding box center [649, 633] width 873 height 286
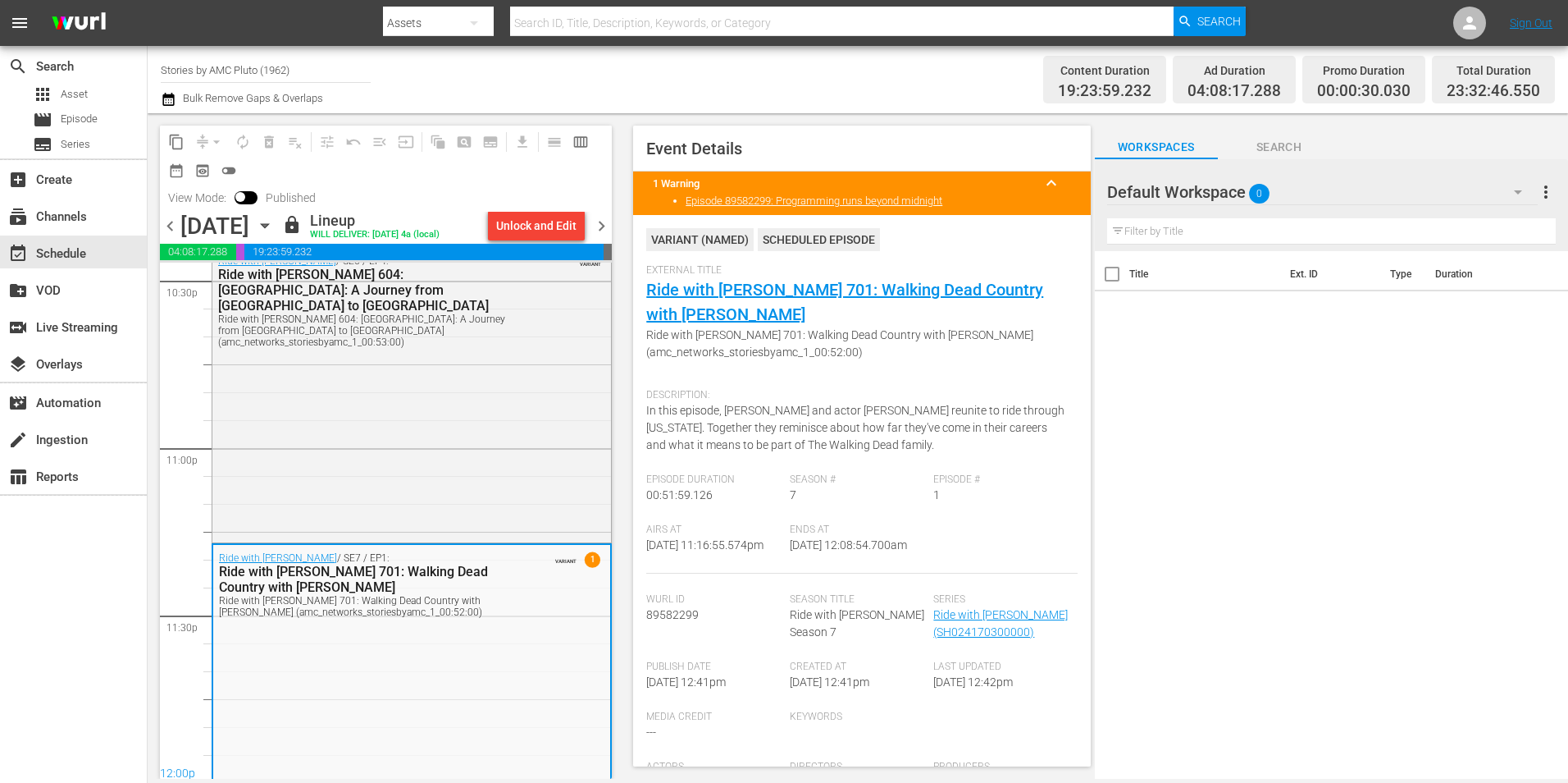
click at [665, 31] on input "text" at bounding box center [841, 23] width 663 height 40
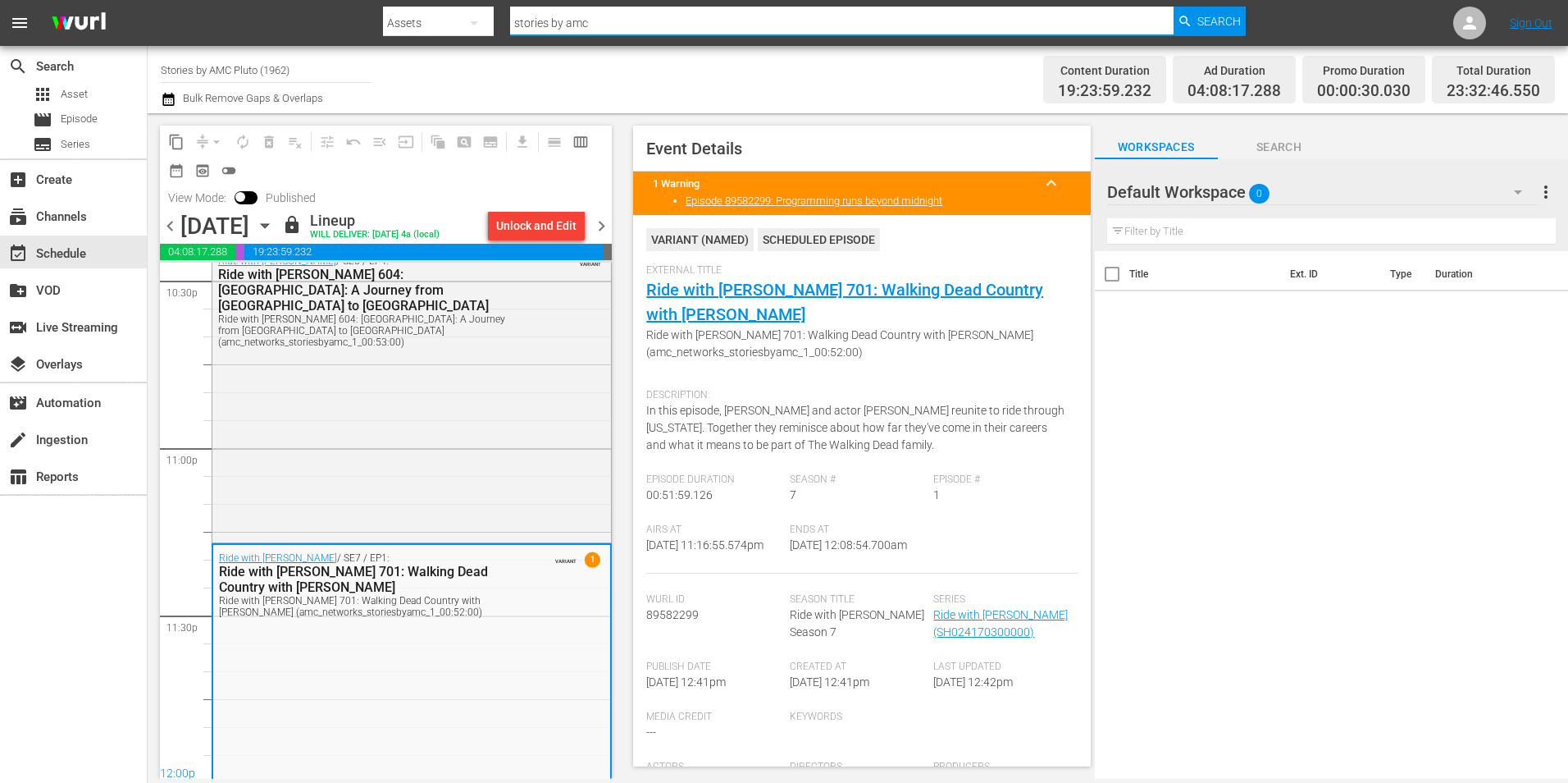
type input "stories by amc"
click at [476, 36] on div "Search By Assets Search ID, Title, Description, Keywords, or Category stories b…" at bounding box center [814, 23] width 863 height 40
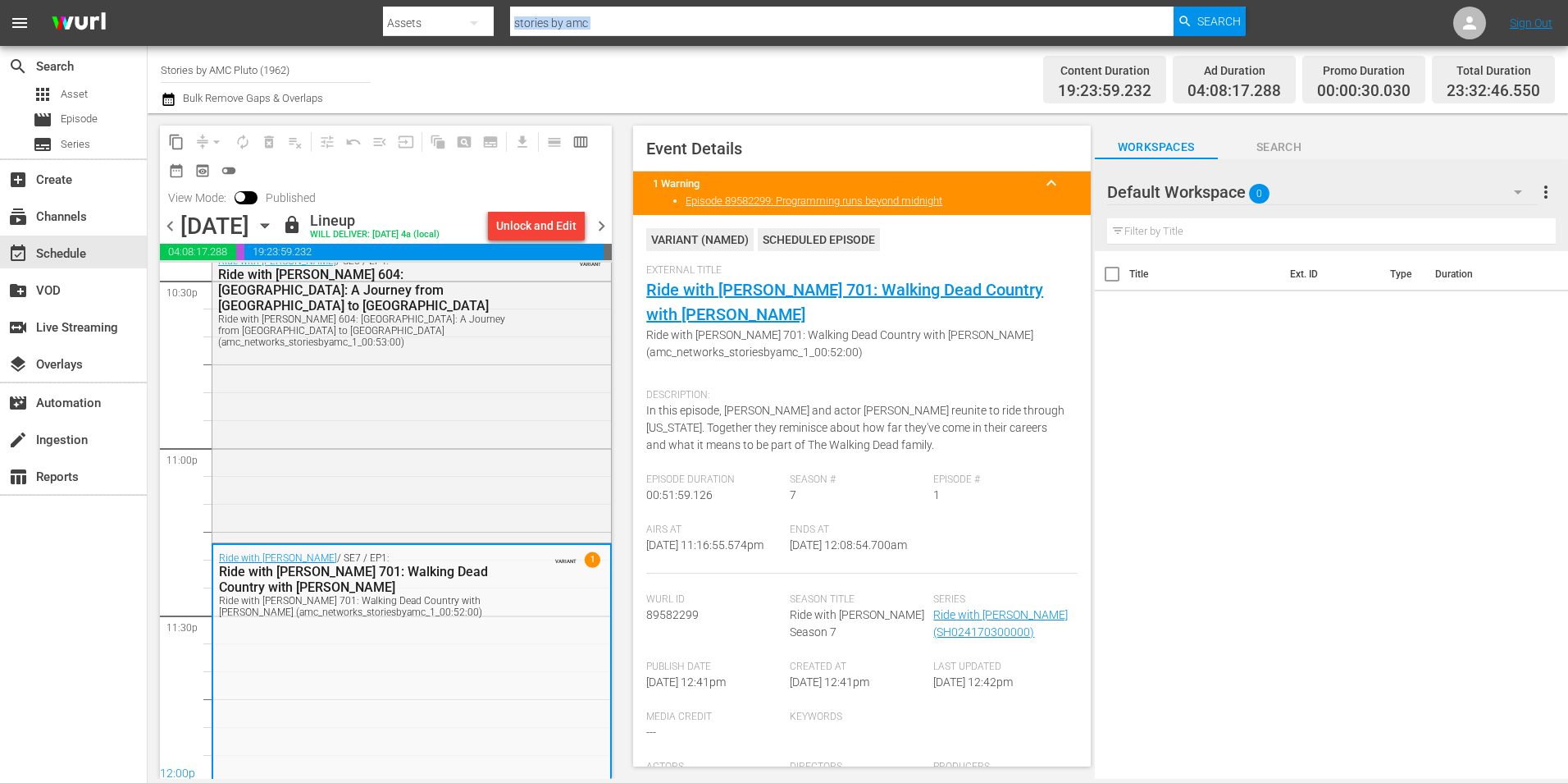
drag, startPoint x: 476, startPoint y: 36, endPoint x: 474, endPoint y: 26, distance: 10.2
click at [474, 26] on icon "button" at bounding box center [474, 23] width 20 height 20
click at [465, 72] on div "Channels" at bounding box center [435, 68] width 65 height 26
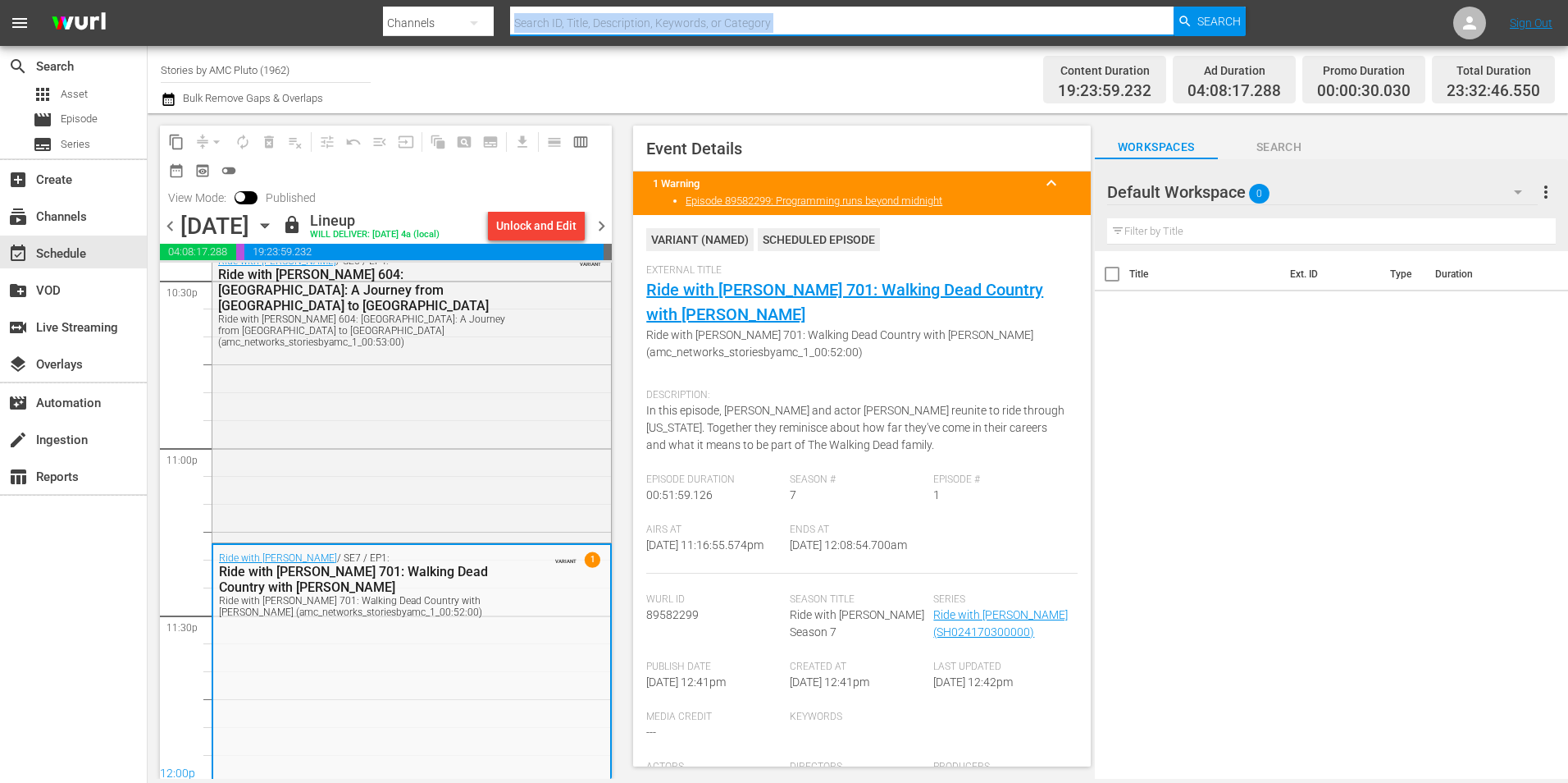
click at [911, 32] on input "text" at bounding box center [841, 23] width 663 height 40
type input "stories by amc"
click at [1197, 19] on span "Search" at bounding box center [1219, 22] width 44 height 30
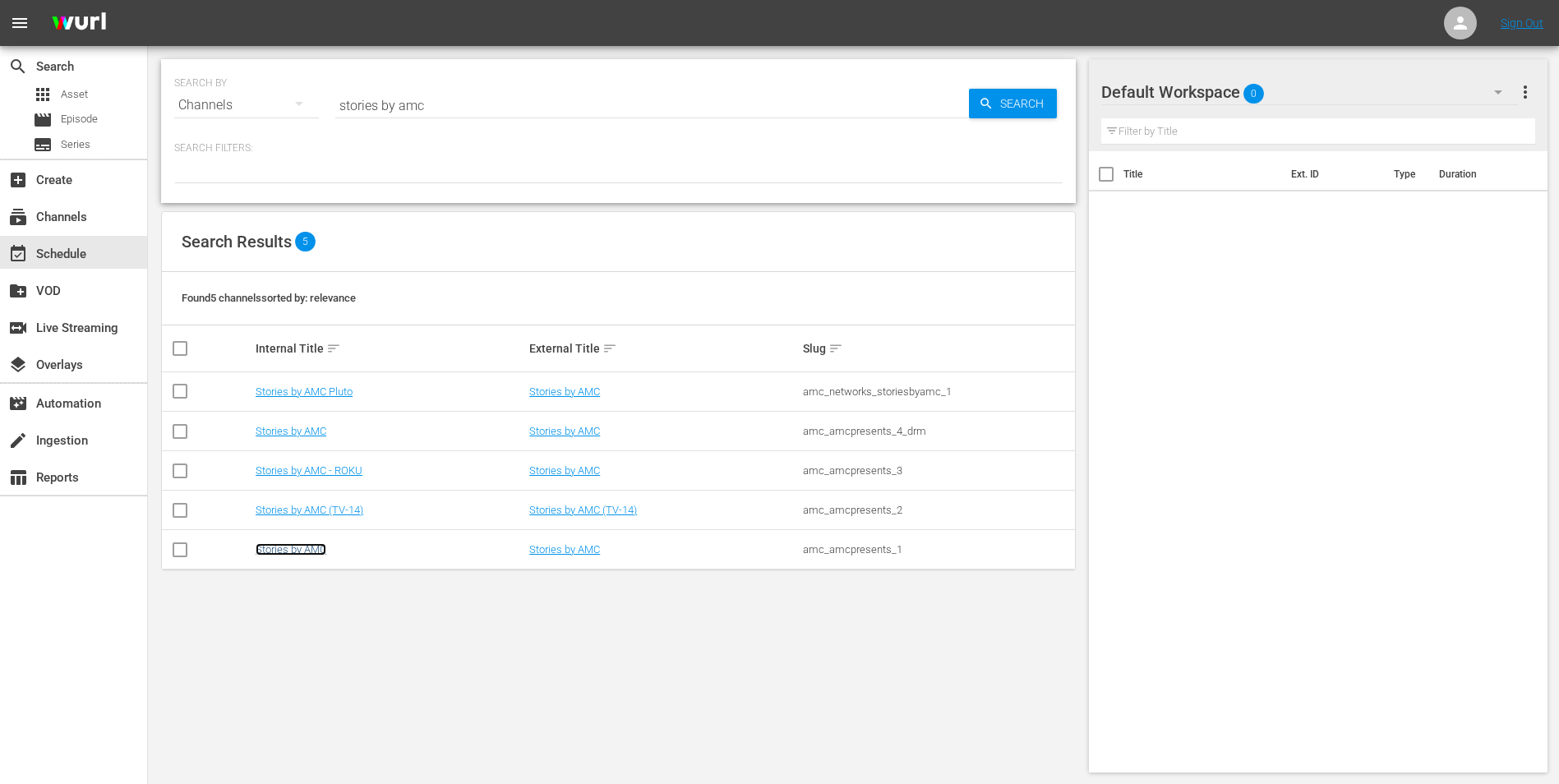
click at [293, 548] on link "Stories by AMC" at bounding box center [290, 549] width 71 height 12
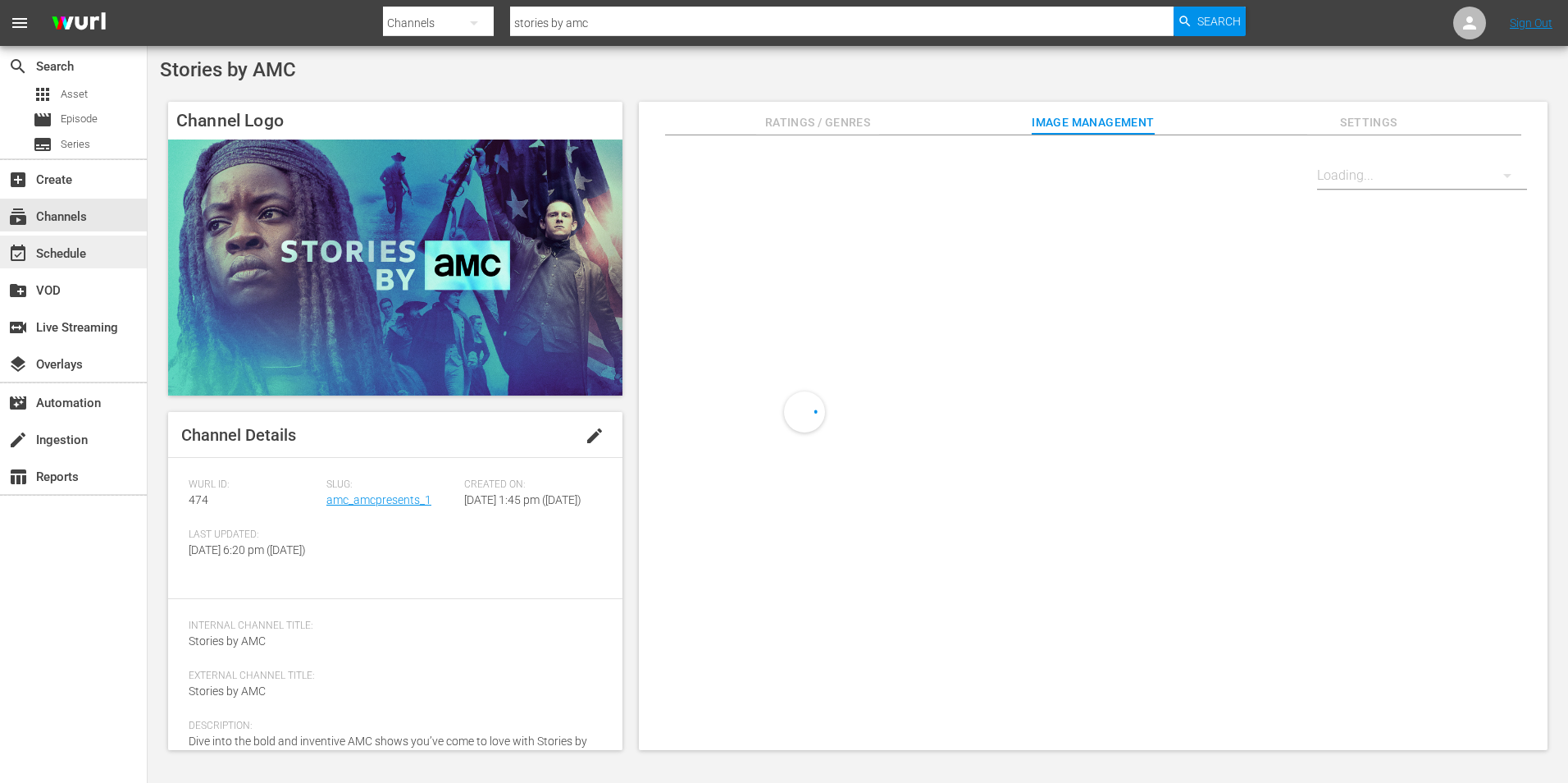
click at [73, 253] on div "event_available Schedule" at bounding box center [46, 251] width 92 height 15
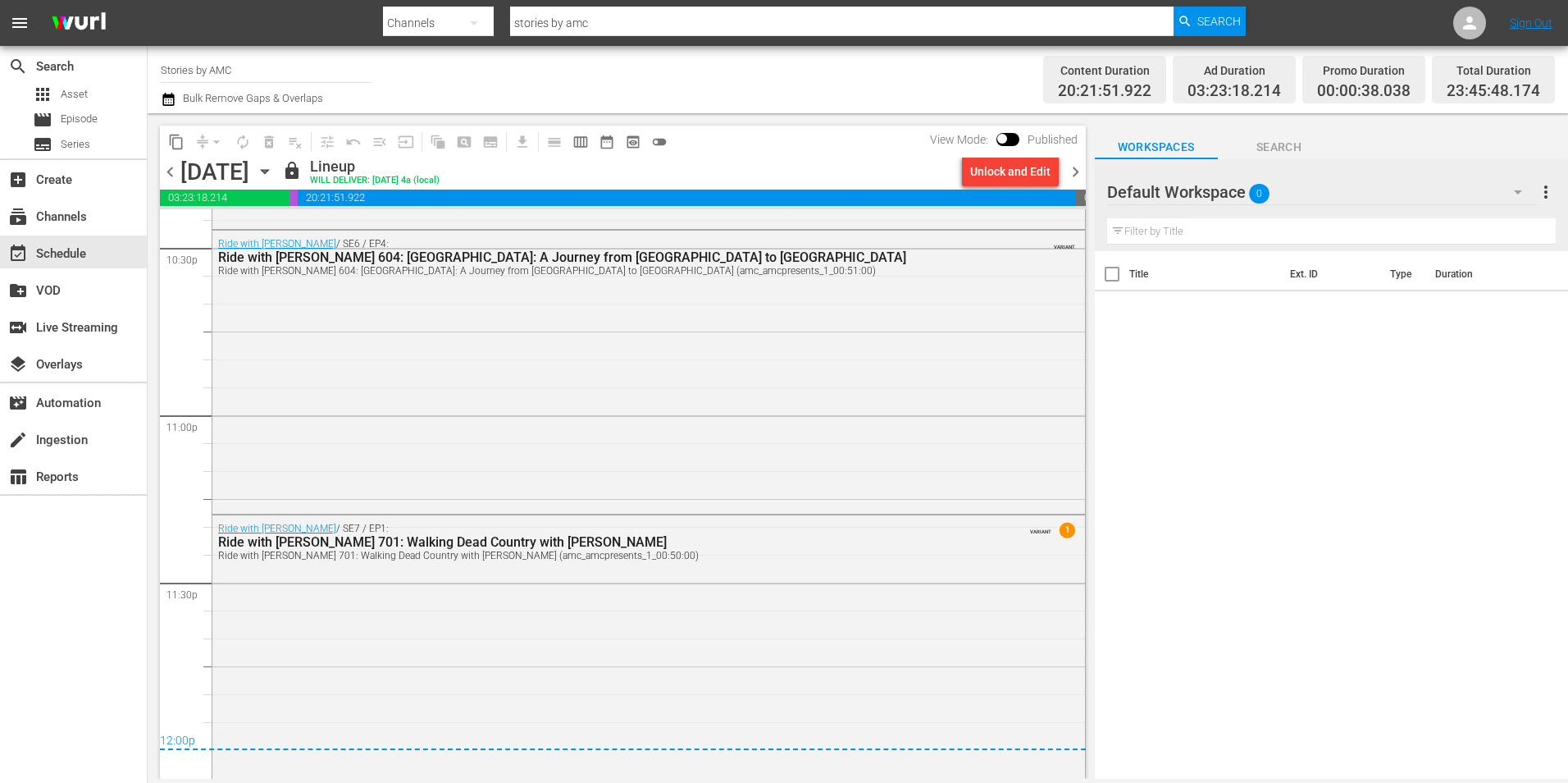
scroll to position [7507, 0]
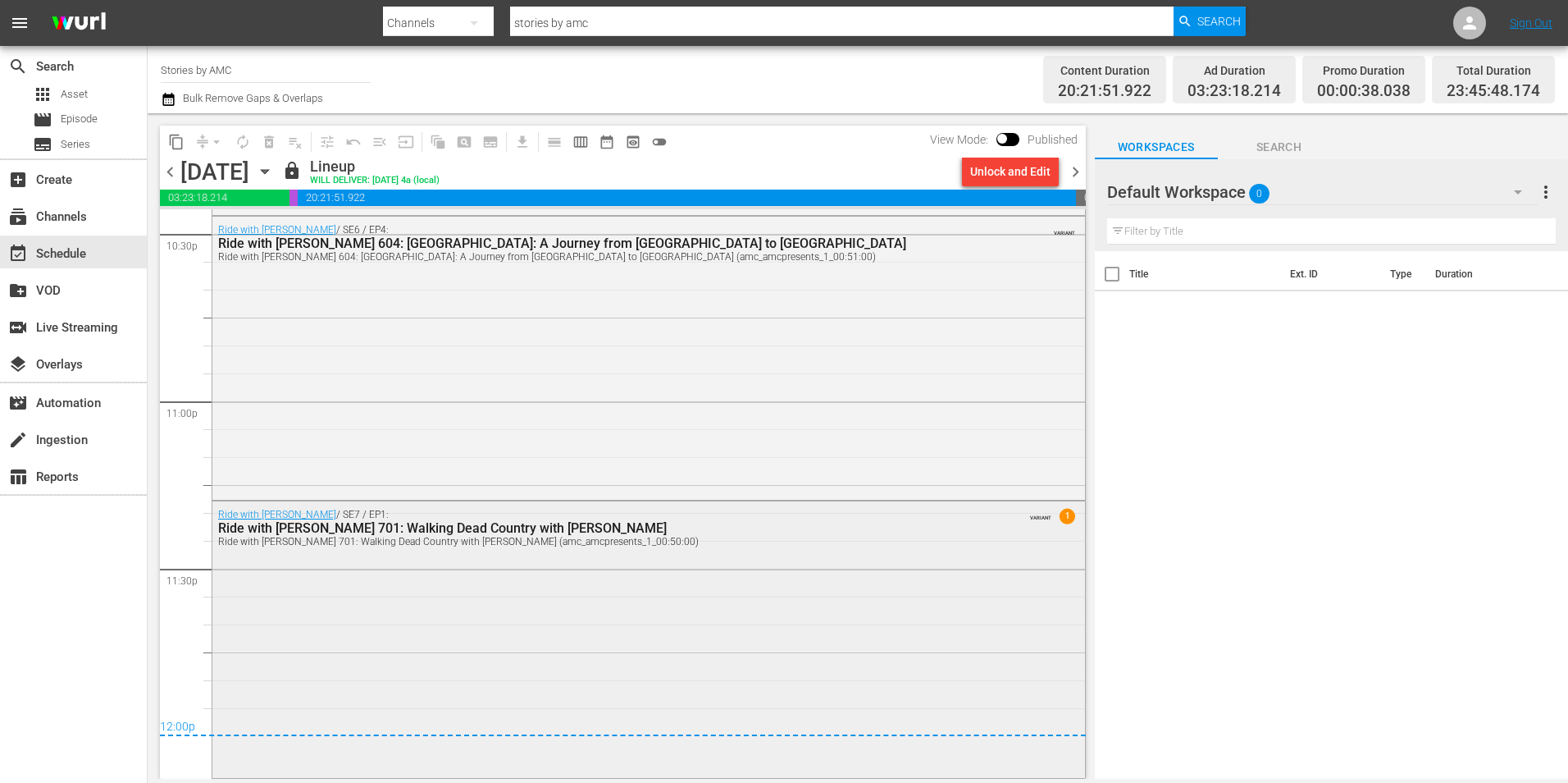
click at [709, 616] on div "Ride with Norman Reedus / SE7 / EP1: Ride with Norman Reedus 701: Walking Dead …" at bounding box center [649, 638] width 873 height 274
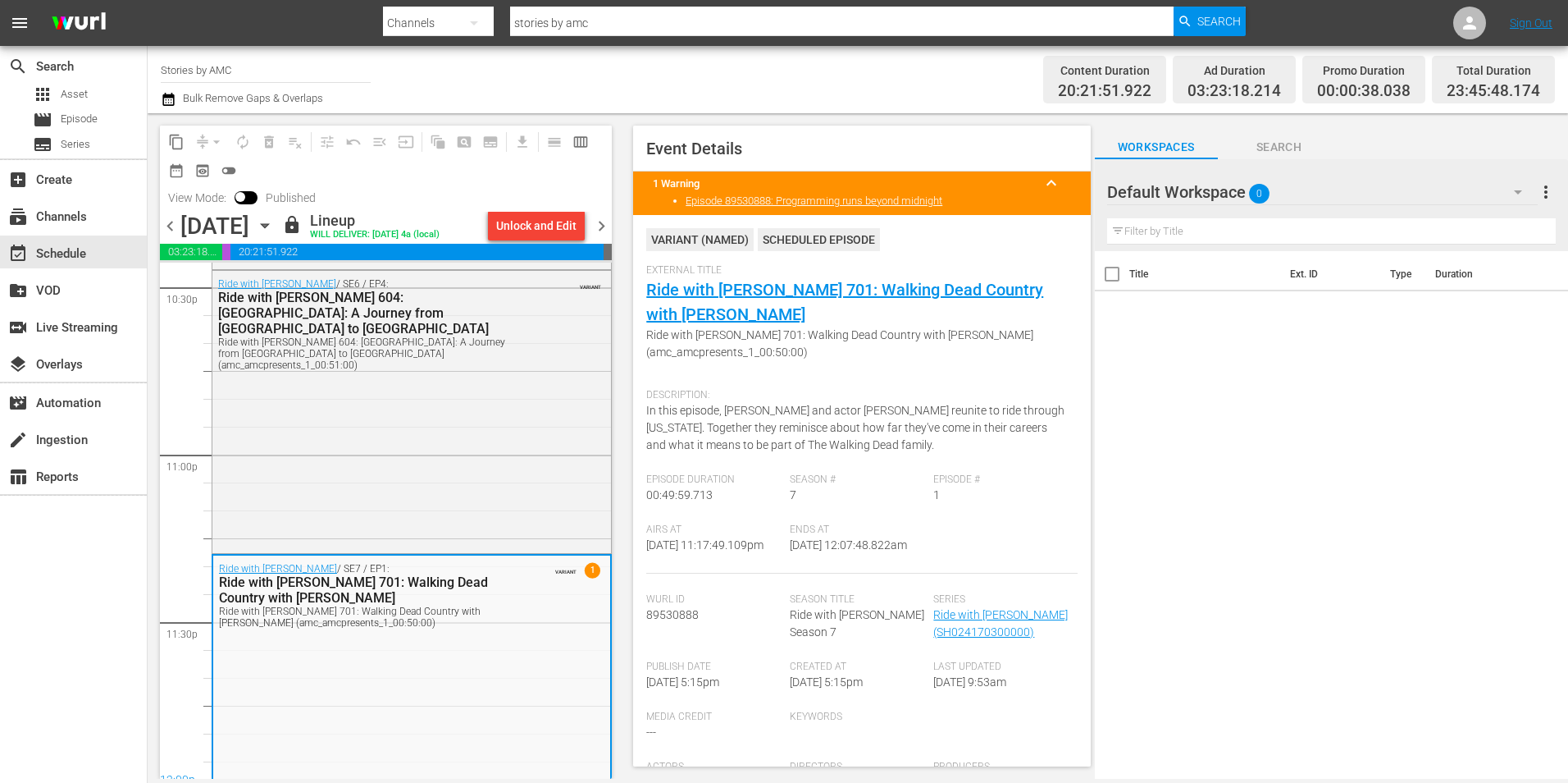
click at [268, 225] on icon "button" at bounding box center [264, 226] width 7 height 4
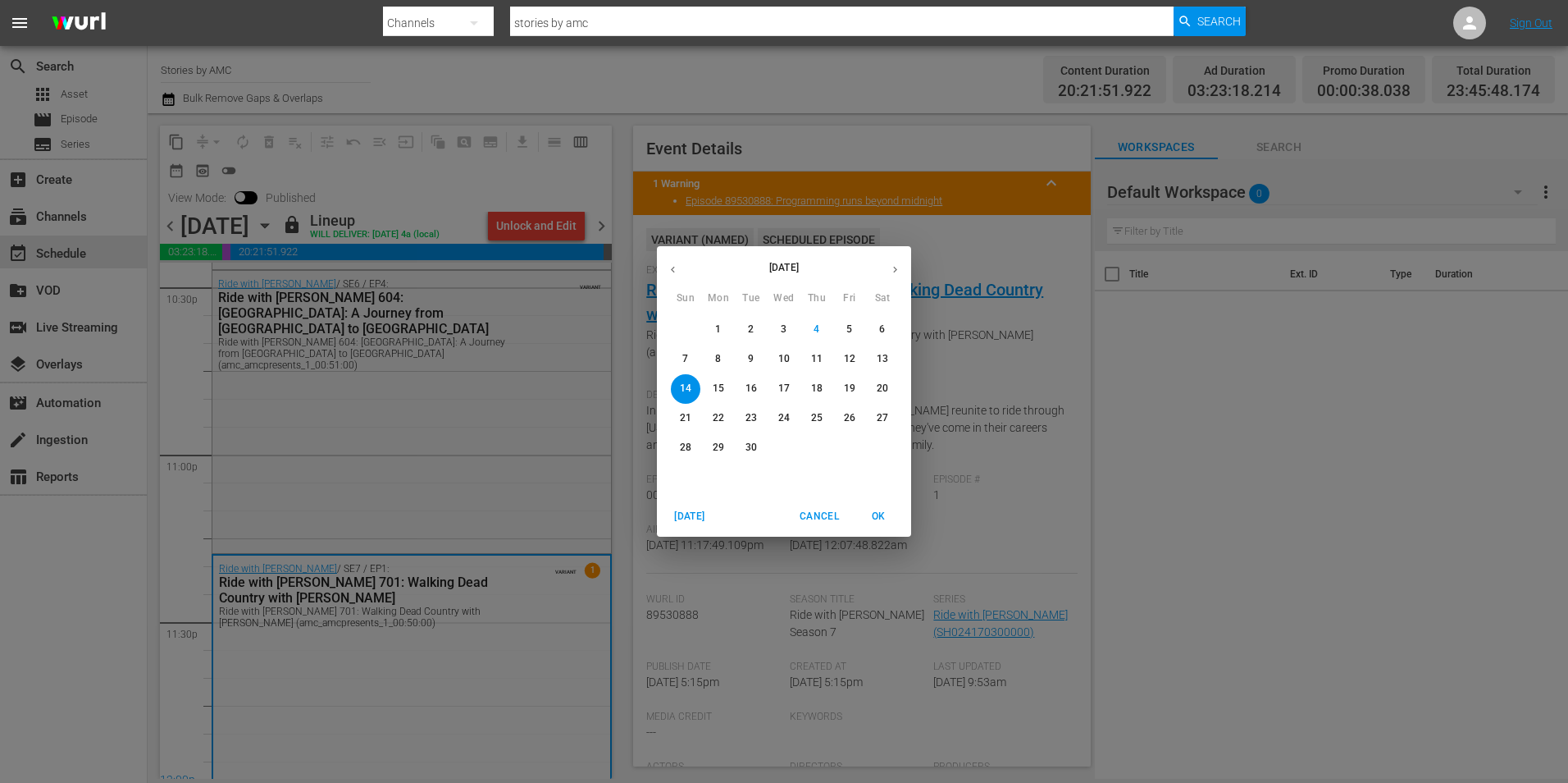
click at [678, 421] on span "21" at bounding box center [685, 418] width 30 height 14
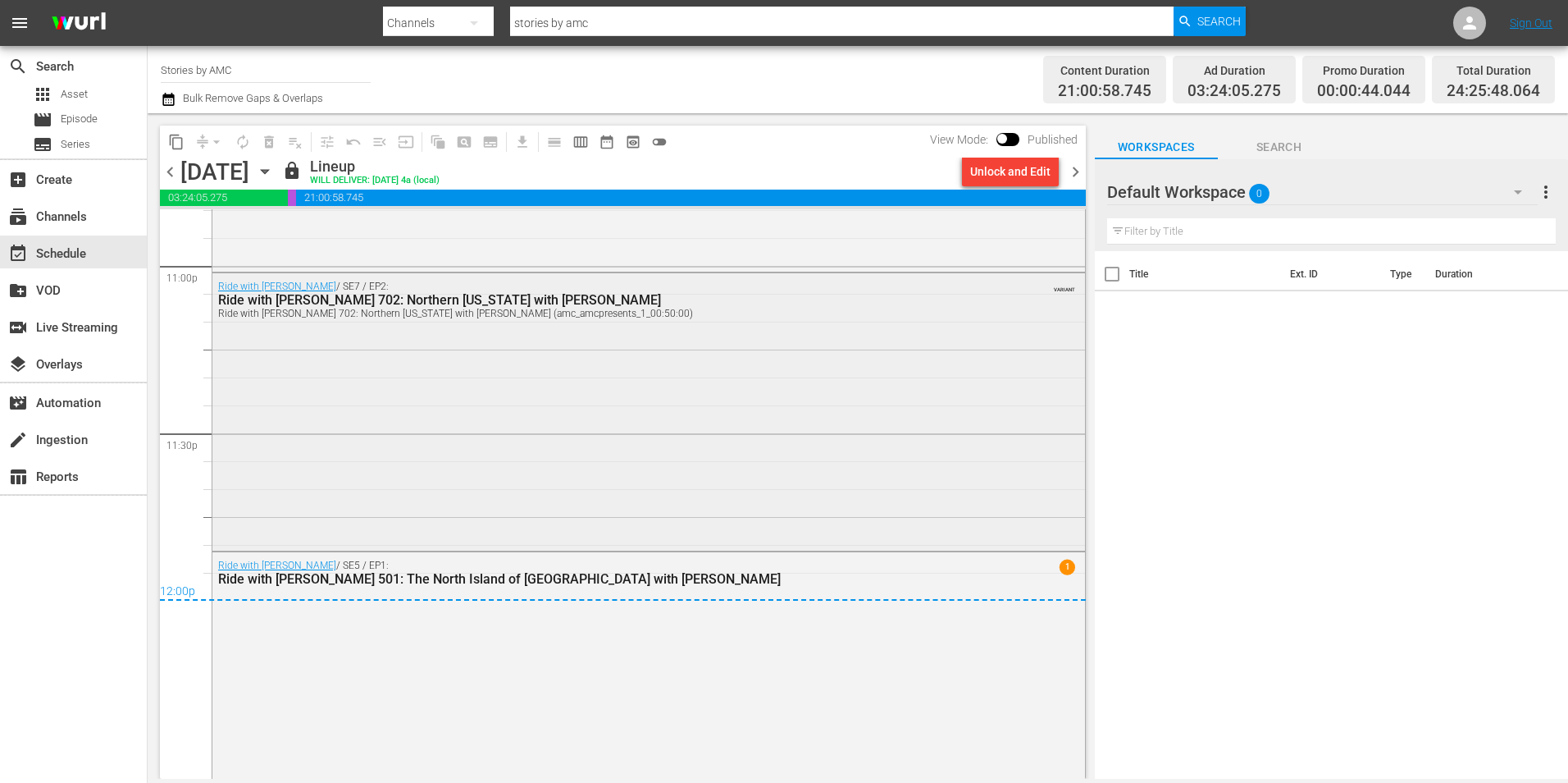
scroll to position [7613, 0]
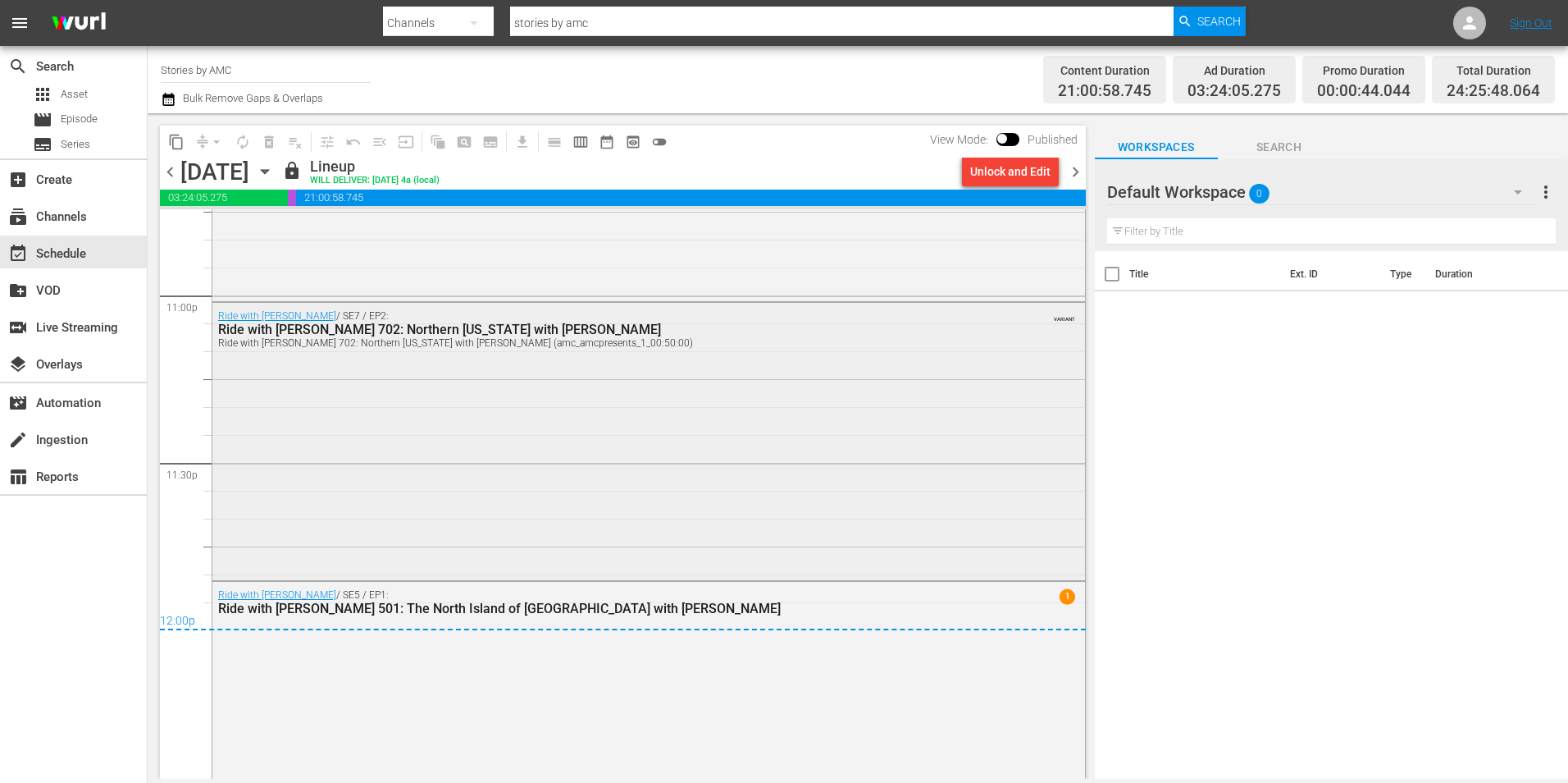
click at [564, 445] on div "Ride with Norman Reedus / SE7 / EP2: Ride with Norman Reedus 702: Northern Geor…" at bounding box center [649, 440] width 873 height 274
